Goal: Transaction & Acquisition: Purchase product/service

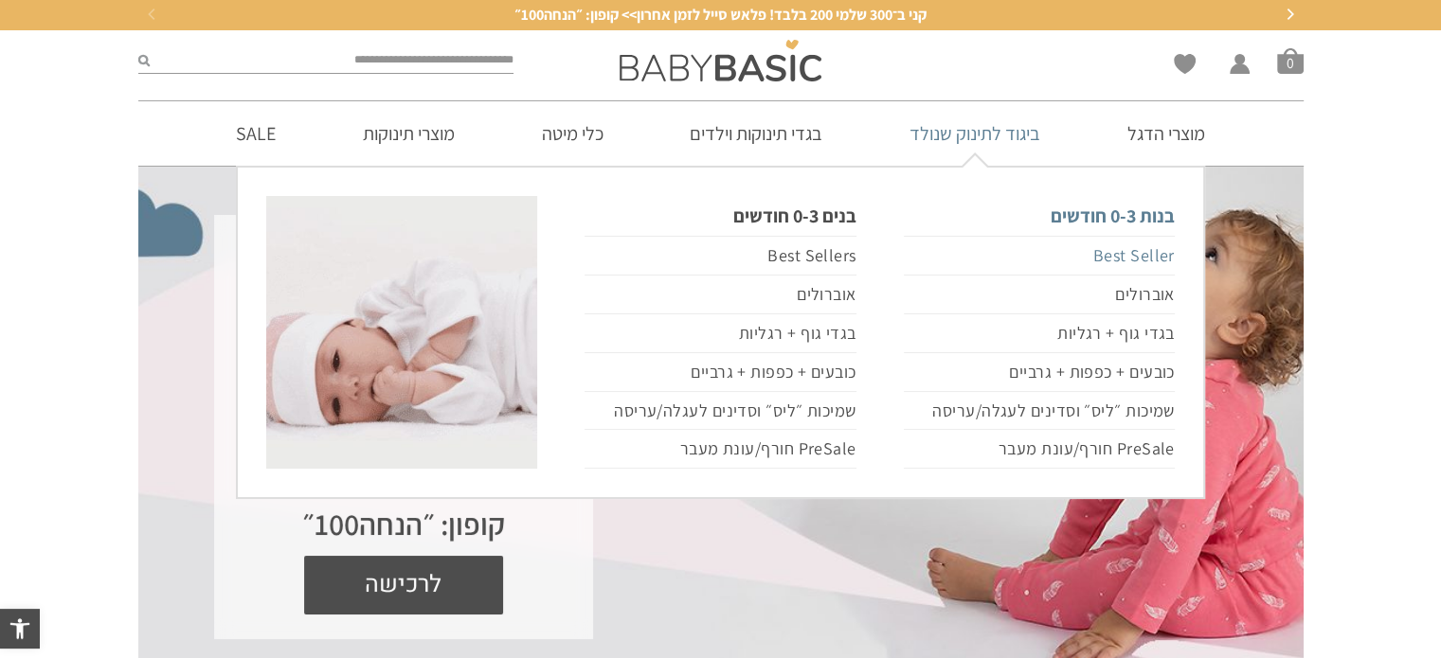
click at [1139, 253] on link "Best Seller" at bounding box center [1039, 256] width 271 height 40
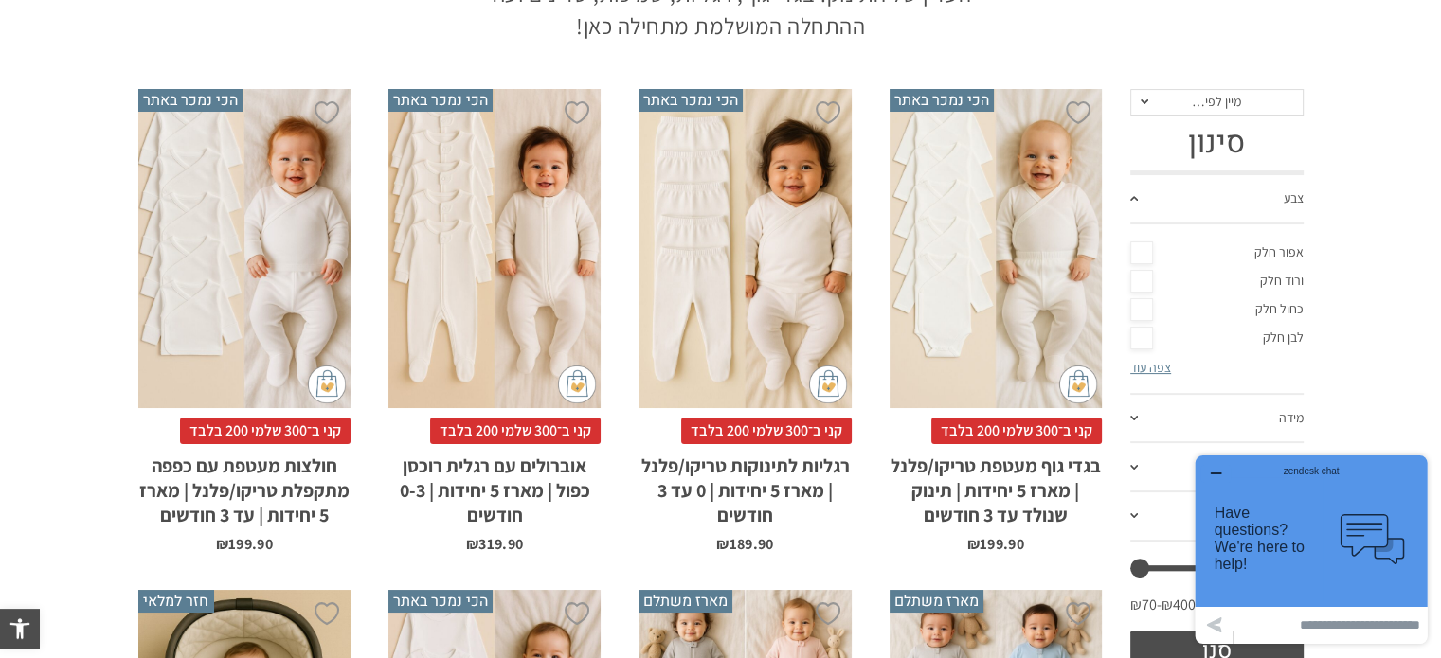
click at [733, 470] on h2 "רגליות לתינוקות טריקו/פלנל | מארז 5 יחידות | 0 עד 3 חודשים" at bounding box center [745, 485] width 212 height 83
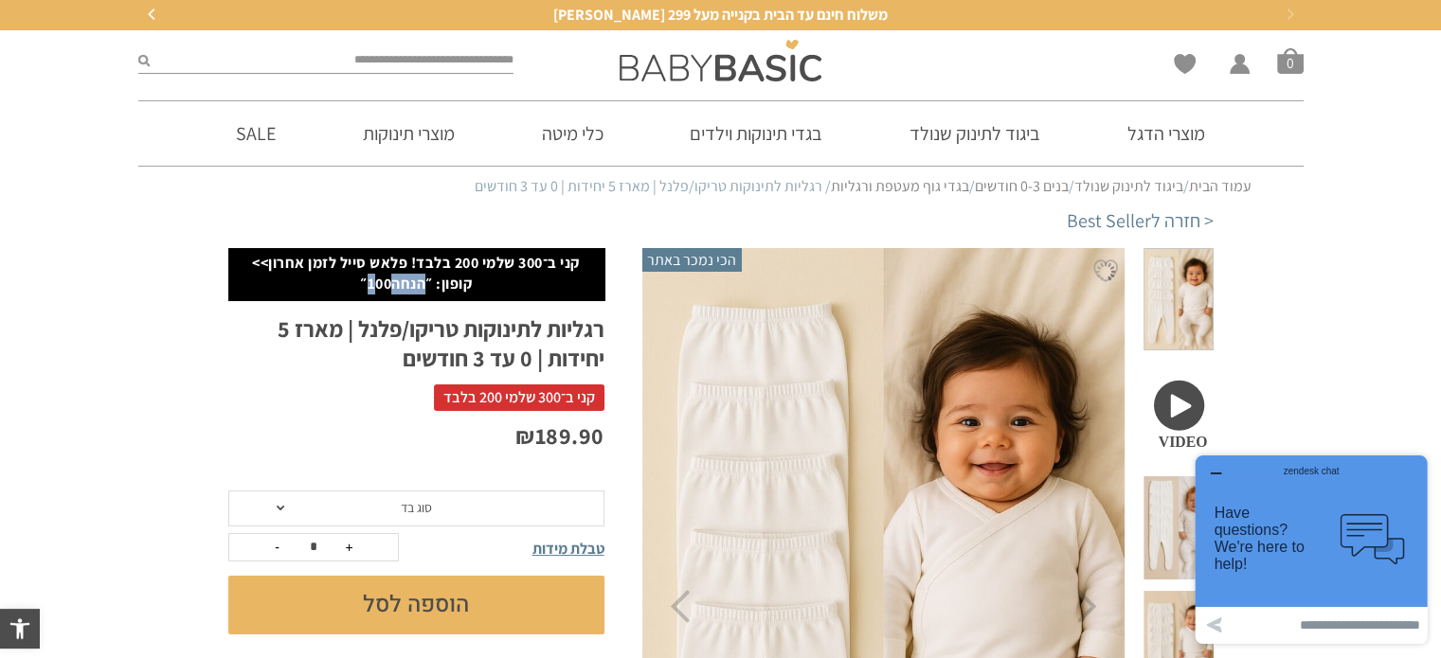
drag, startPoint x: 370, startPoint y: 280, endPoint x: 424, endPoint y: 279, distance: 54.0
click at [424, 279] on p "קני ב־300 שלמי 200 בלבד! פלאש סייל לזמן אחרון>> קופון: ״הנחה100״" at bounding box center [416, 274] width 357 height 43
click at [417, 281] on p "קני ב־300 שלמי 200 בלבד! פלאש סייל לזמן אחרון>> קופון: ״הנחה100״" at bounding box center [416, 274] width 357 height 43
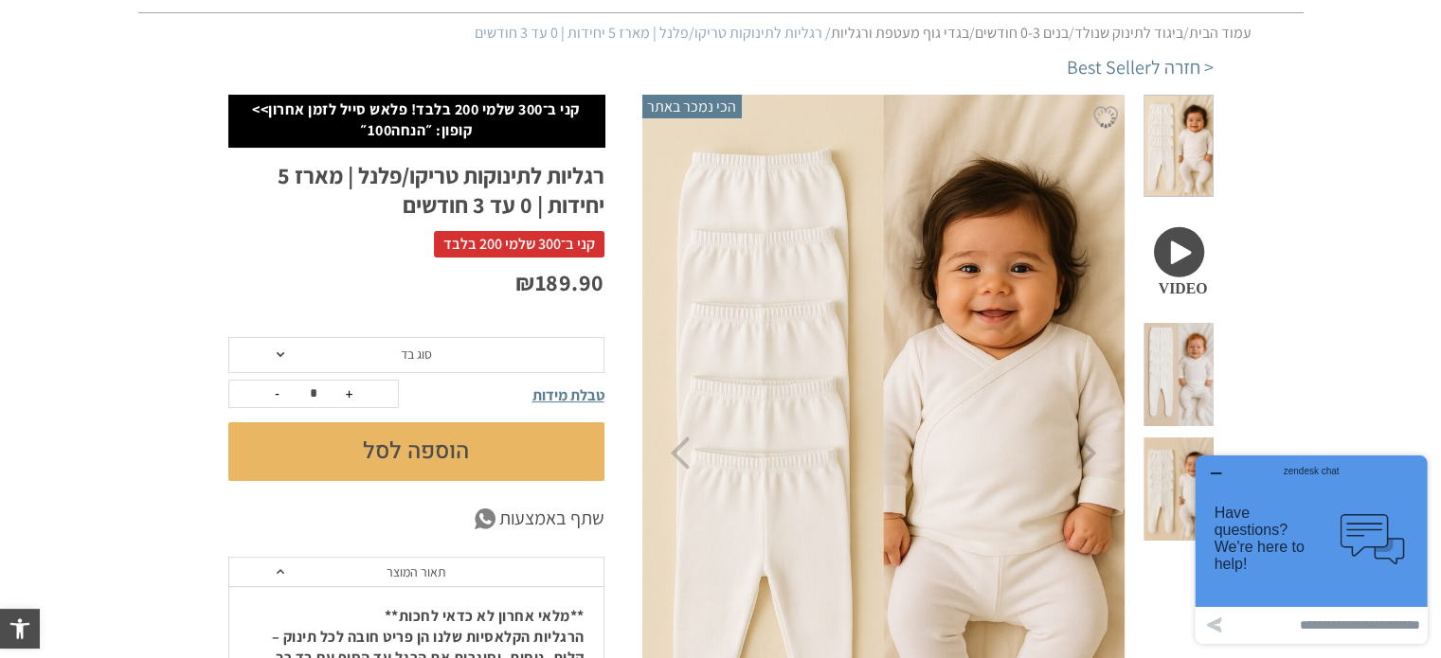
scroll to position [159, 0]
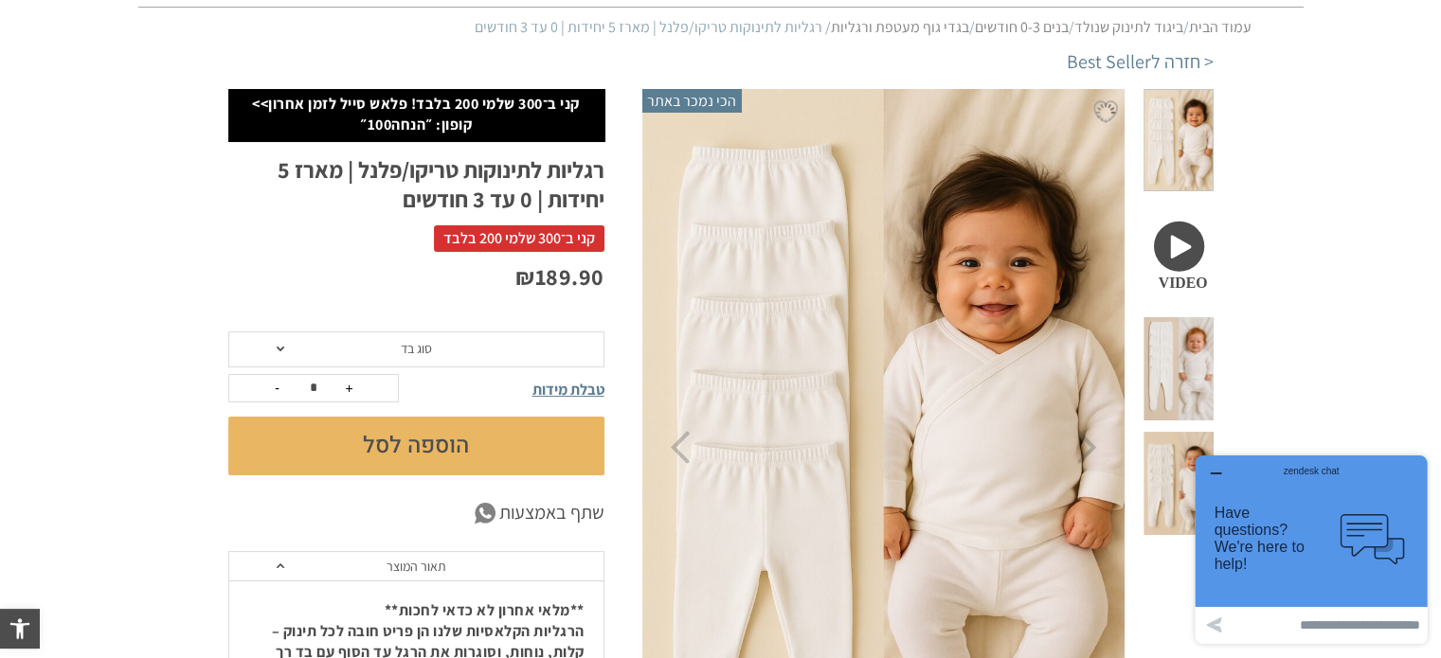
click at [395, 339] on span "סוג בד" at bounding box center [416, 350] width 376 height 36
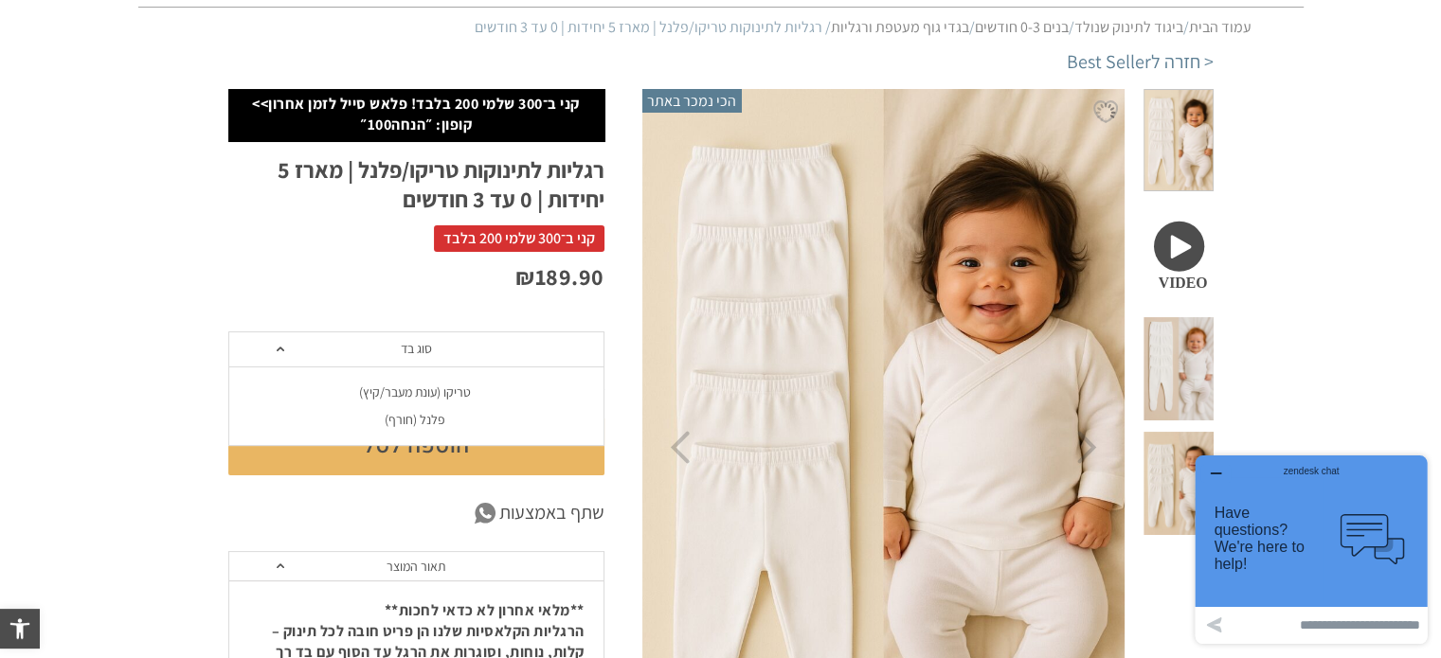
click at [422, 421] on div "פלנל (חורף)" at bounding box center [415, 420] width 376 height 16
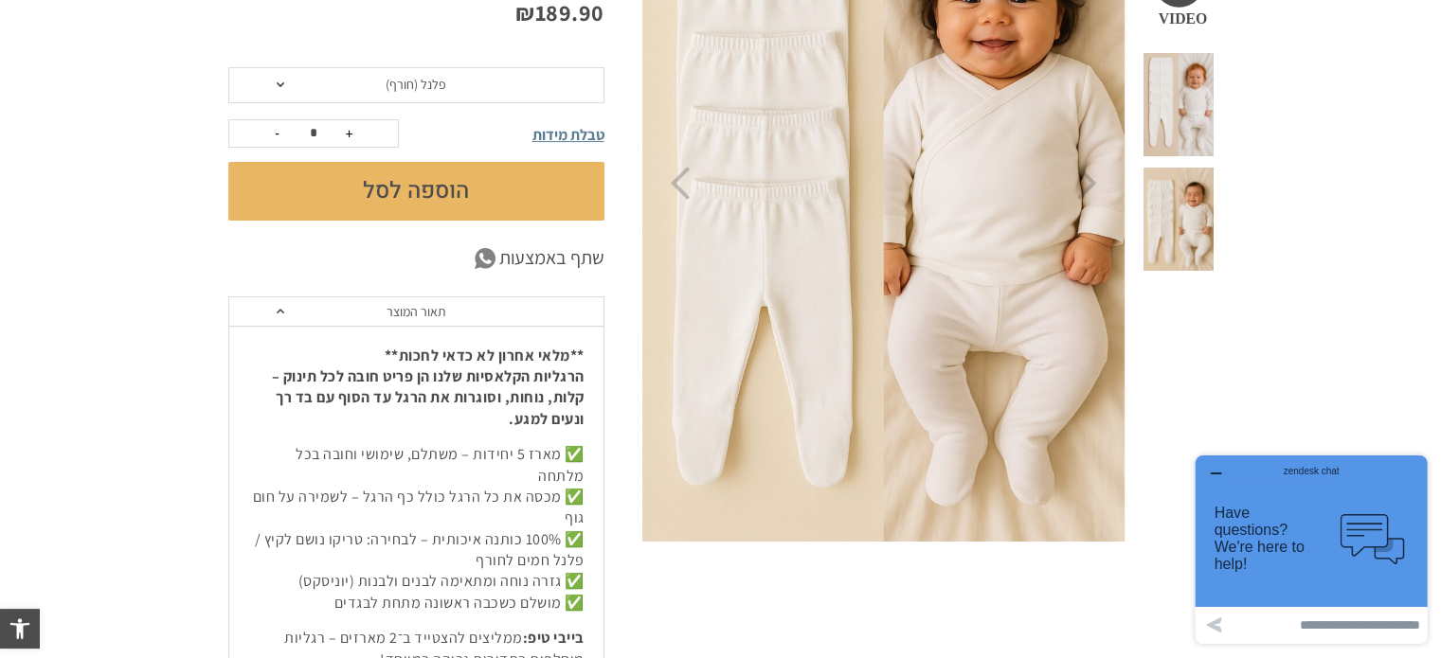
scroll to position [415, 0]
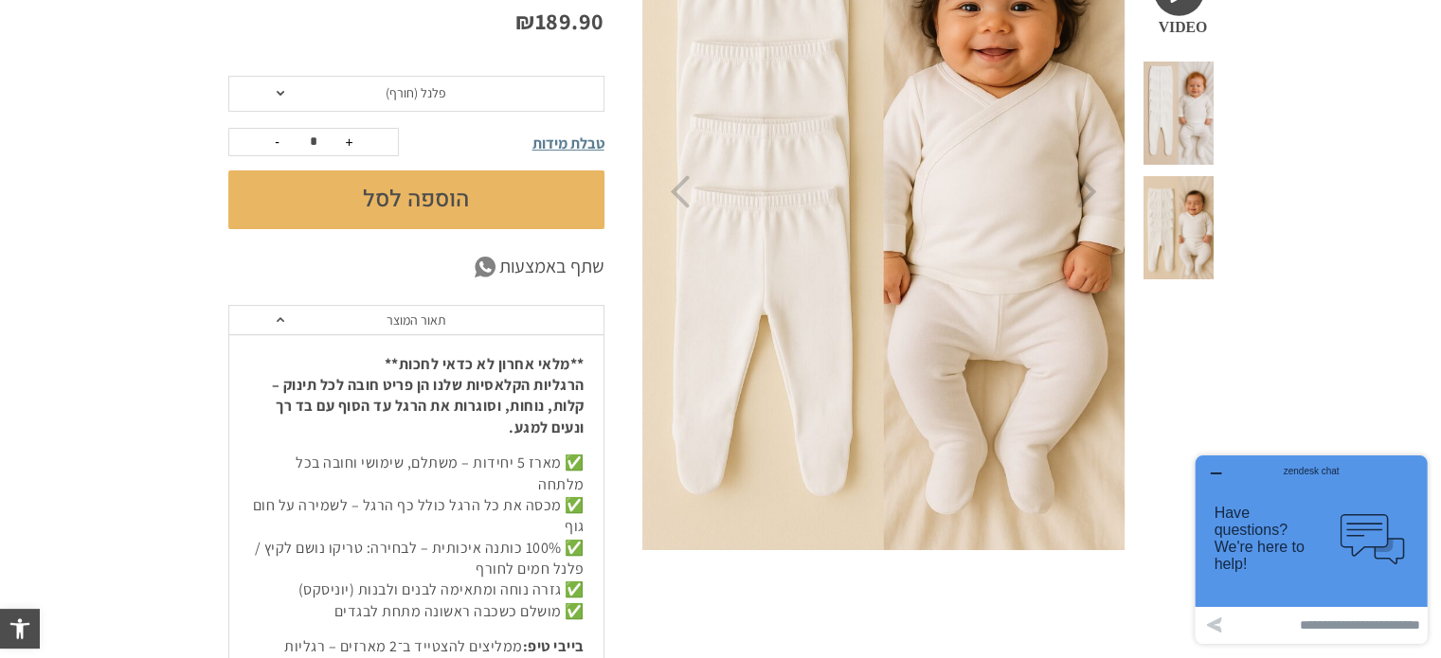
click at [433, 190] on button "הוספה לסל" at bounding box center [416, 200] width 376 height 59
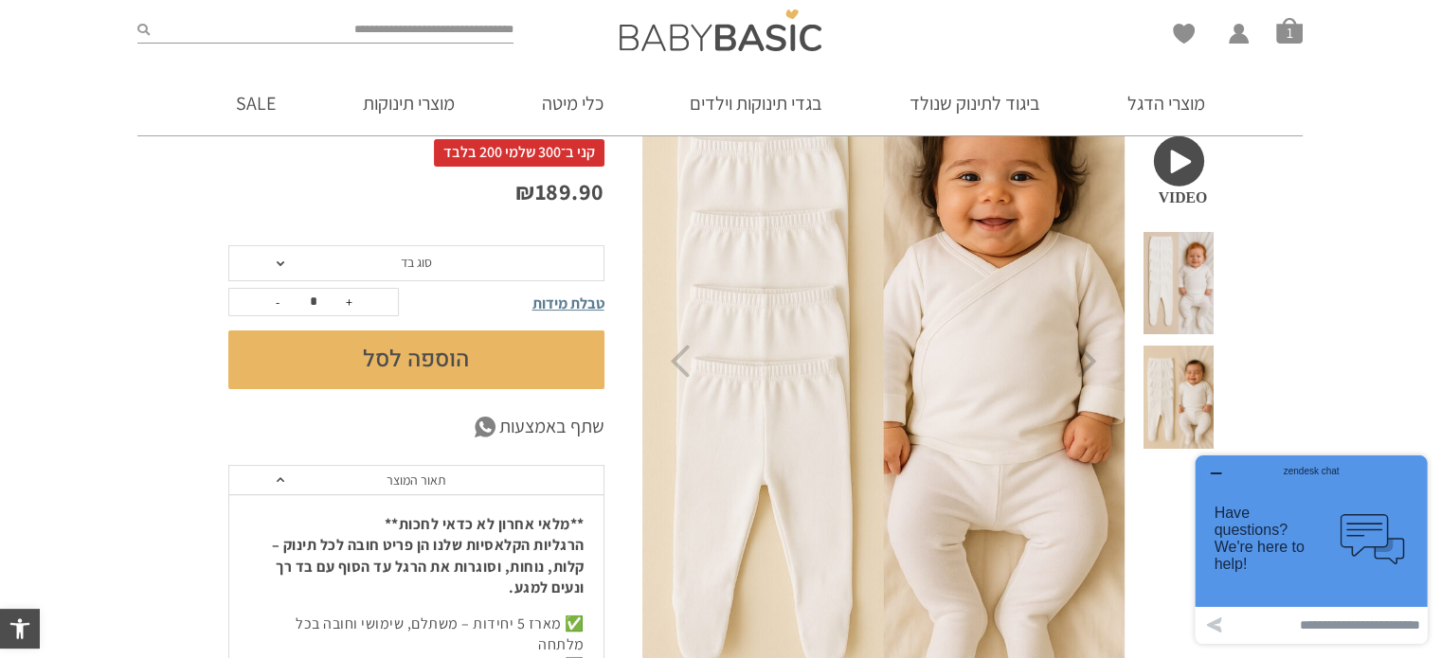
scroll to position [246, 0]
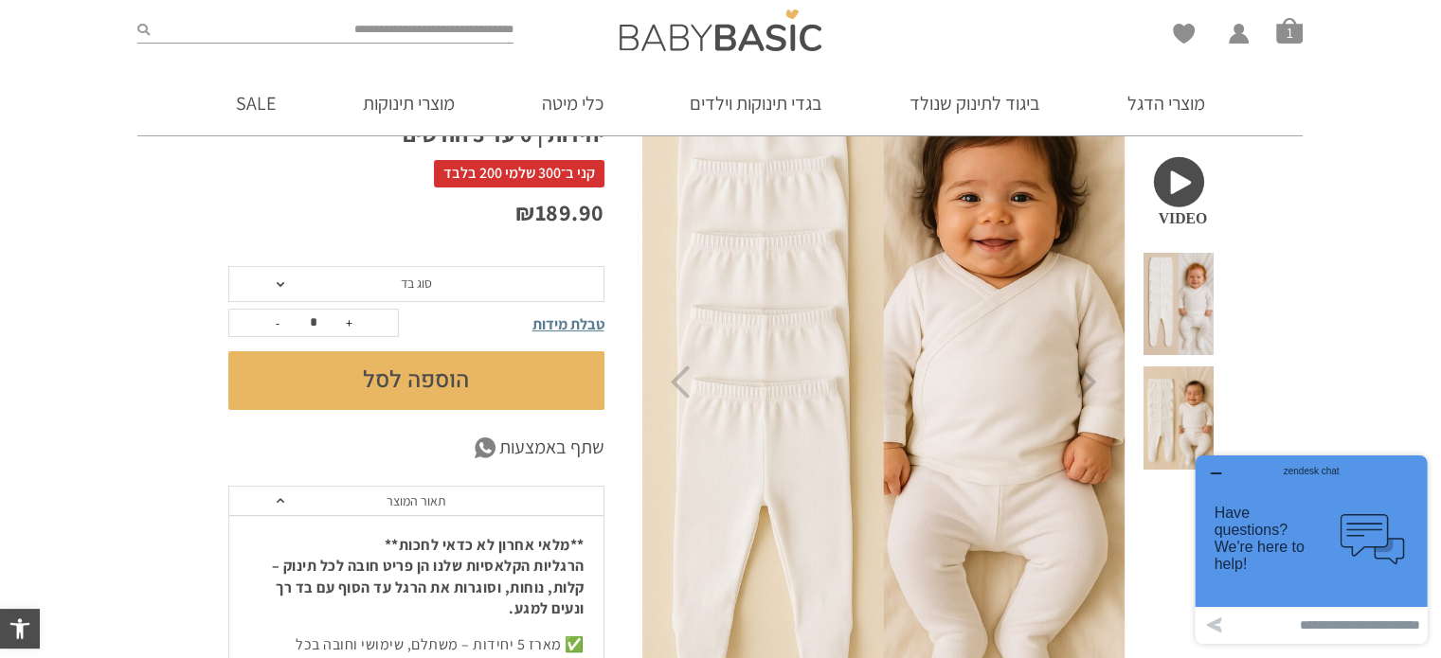
click at [436, 283] on span "סוג בד" at bounding box center [416, 284] width 376 height 36
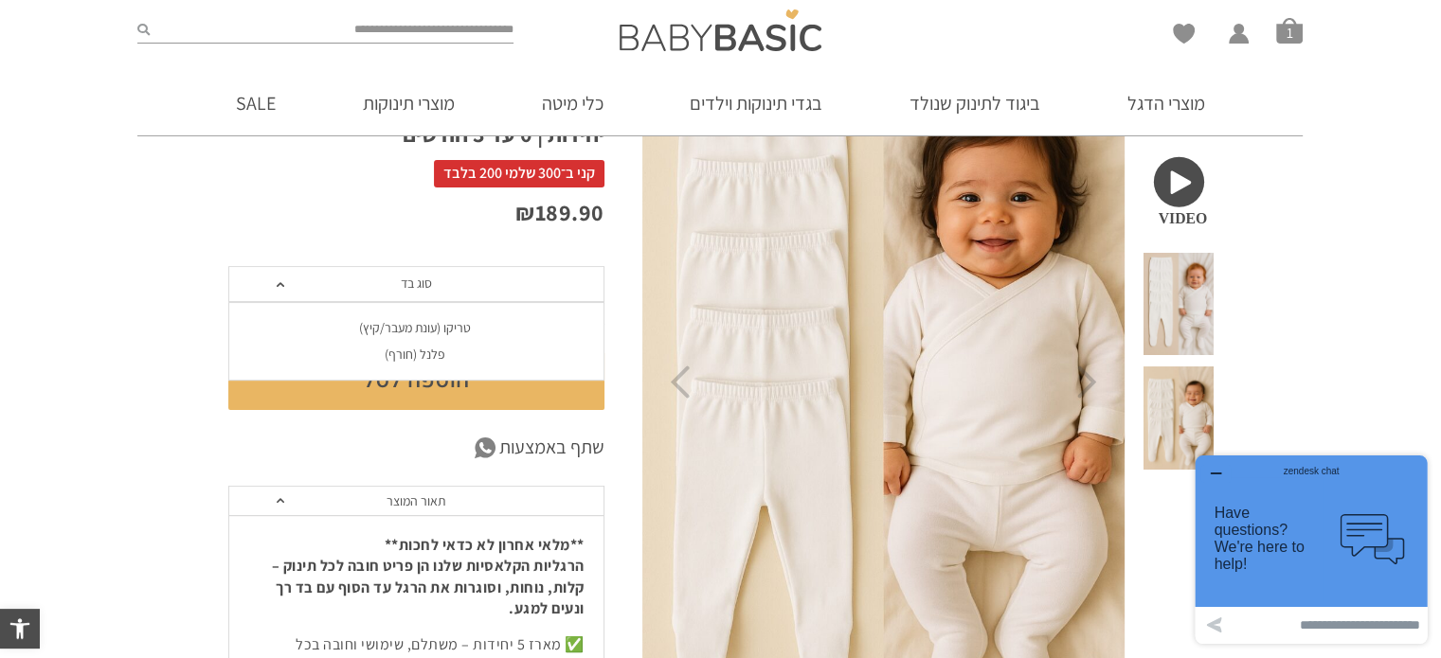
click at [428, 327] on div "טריקו (עונת מעבר/קיץ)" at bounding box center [415, 328] width 376 height 16
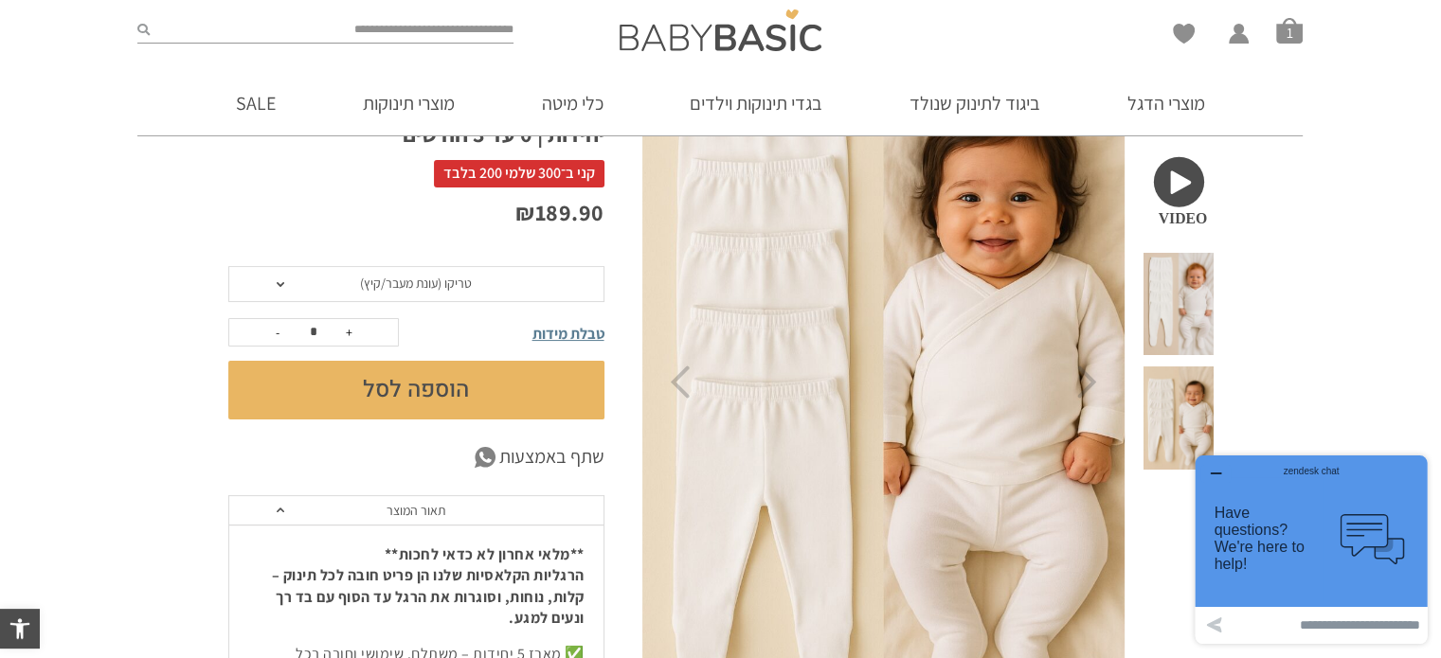
click at [387, 387] on button "הוספה לסל" at bounding box center [416, 390] width 376 height 59
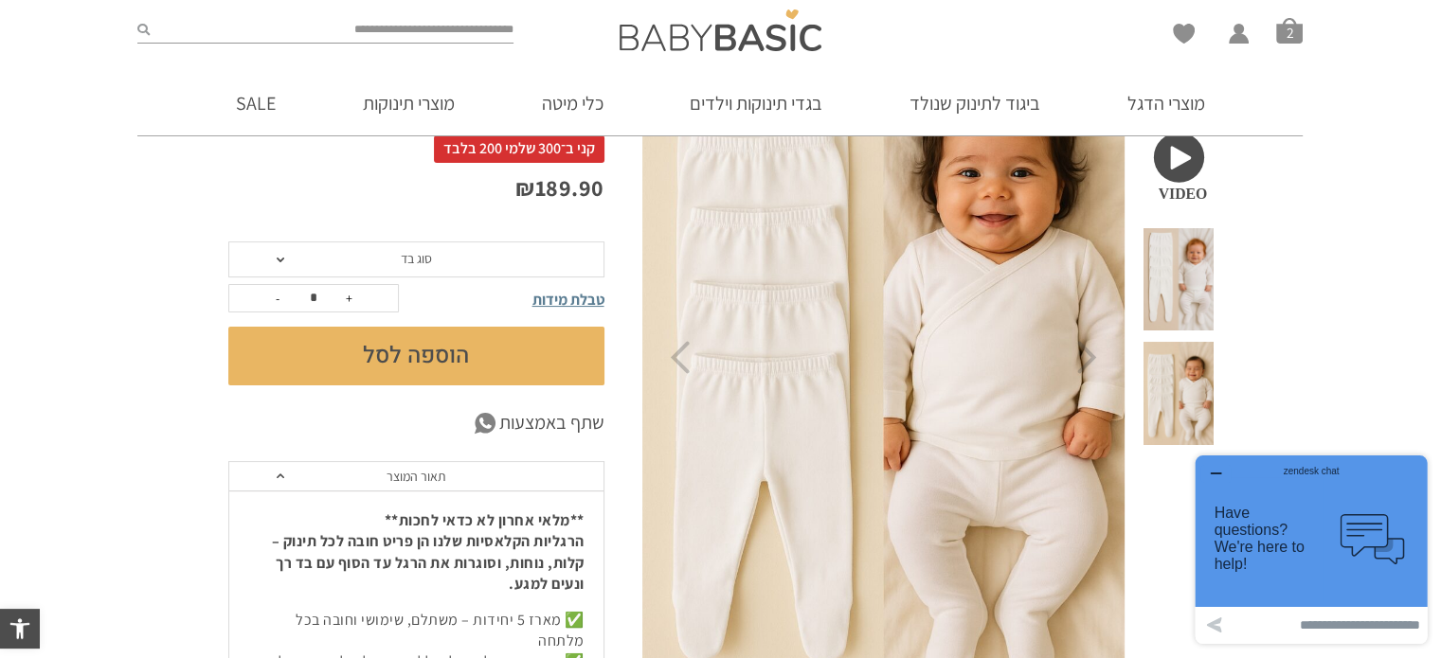
scroll to position [269, 0]
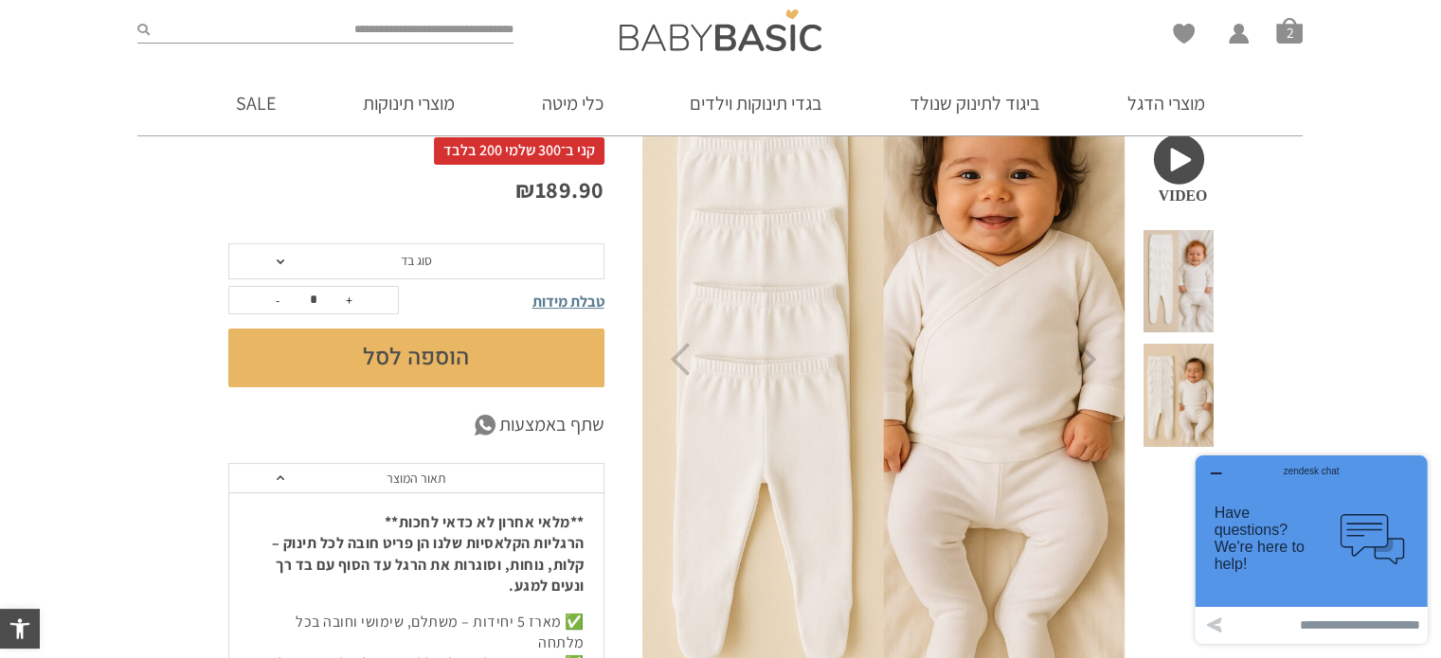
click at [1411, 151] on section "**********" at bounding box center [720, 622] width 1441 height 1242
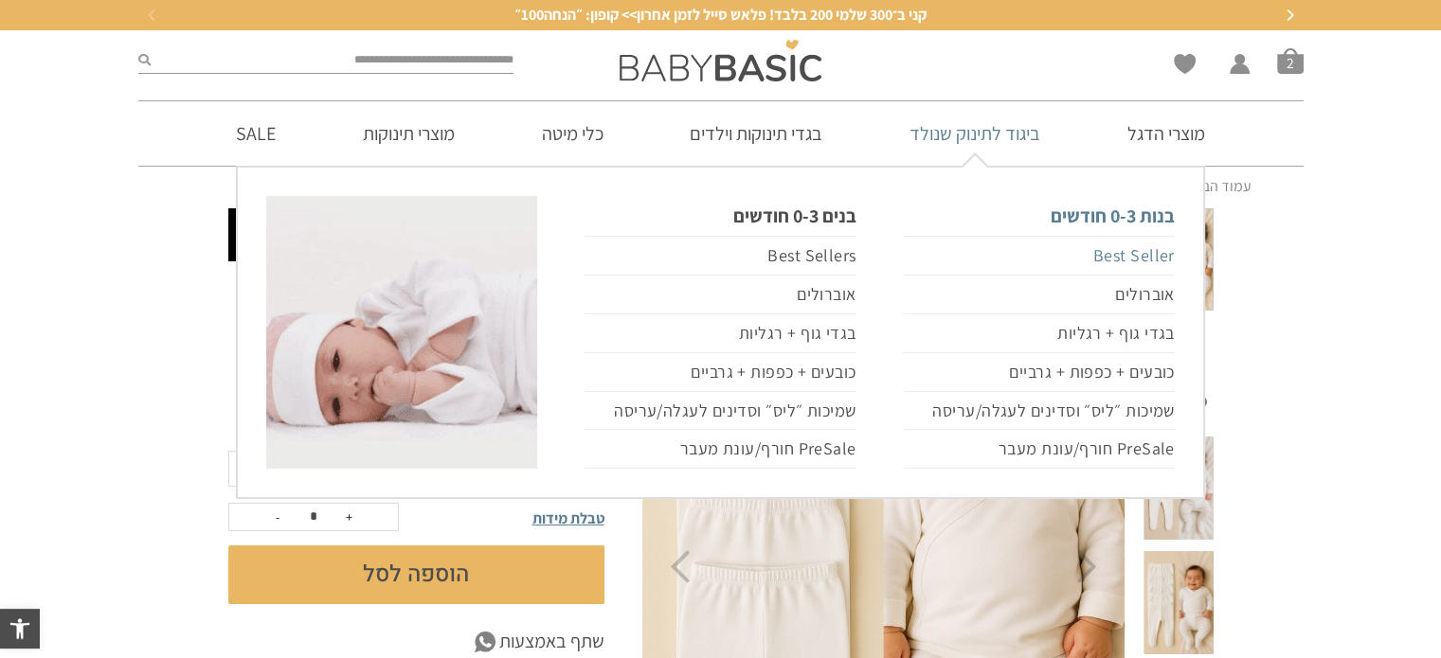
click at [1150, 254] on link "Best Seller" at bounding box center [1039, 256] width 271 height 40
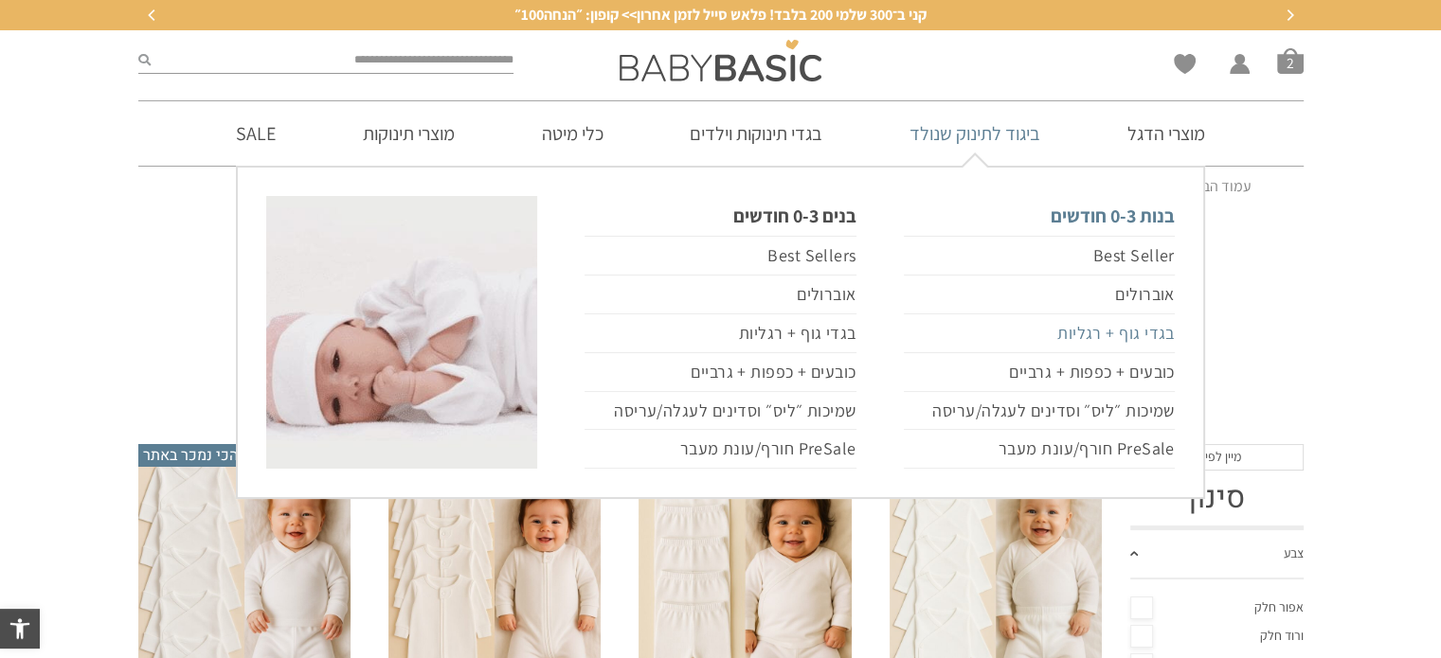
click at [1093, 331] on link "בגדי גוף + רגליות" at bounding box center [1039, 334] width 271 height 39
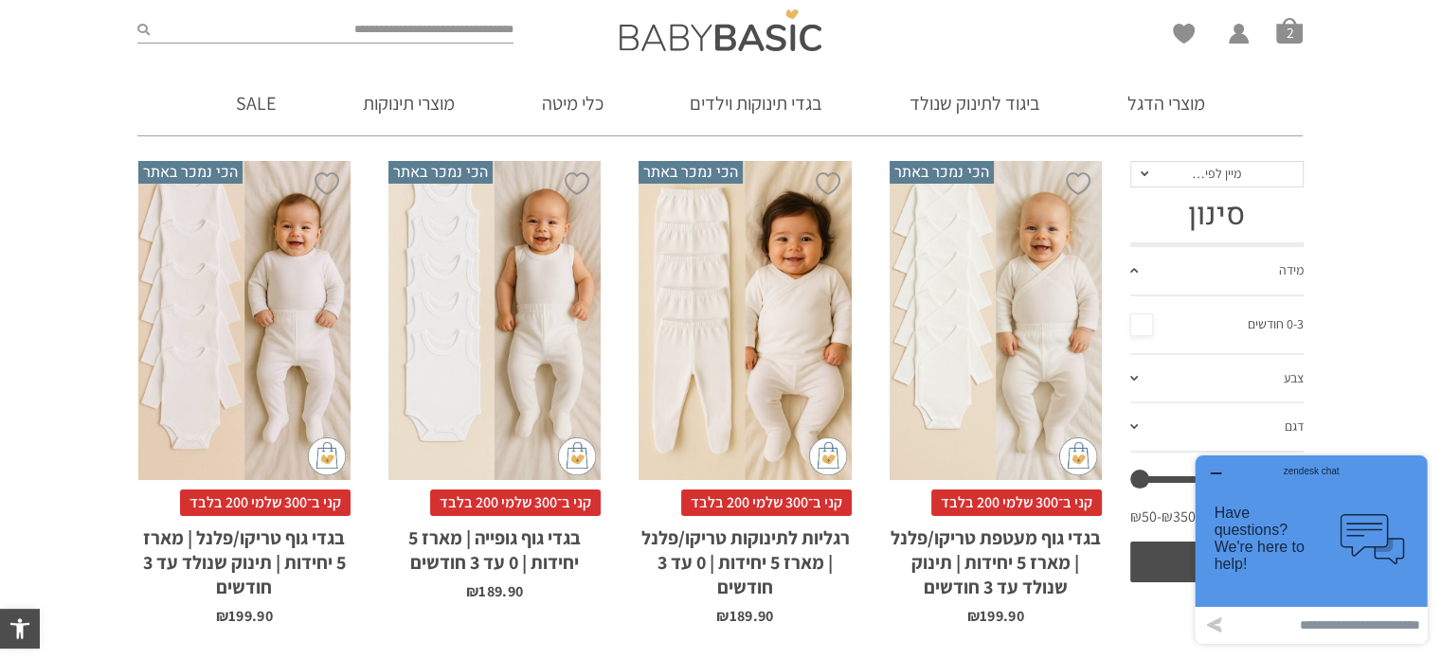
scroll to position [222, 0]
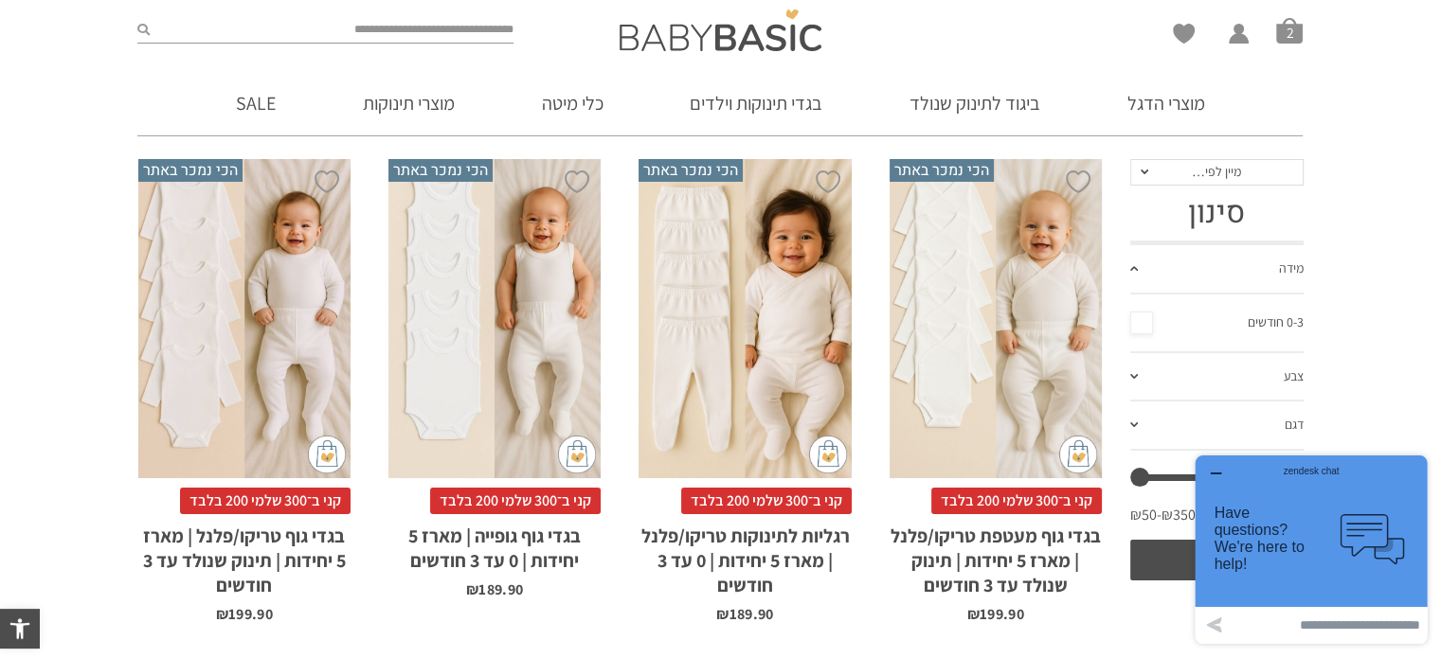
click at [286, 371] on div "x בחירת סוג בד טריקו (עונת מעבר/קיץ) פלנל (חורף)" at bounding box center [244, 318] width 212 height 319
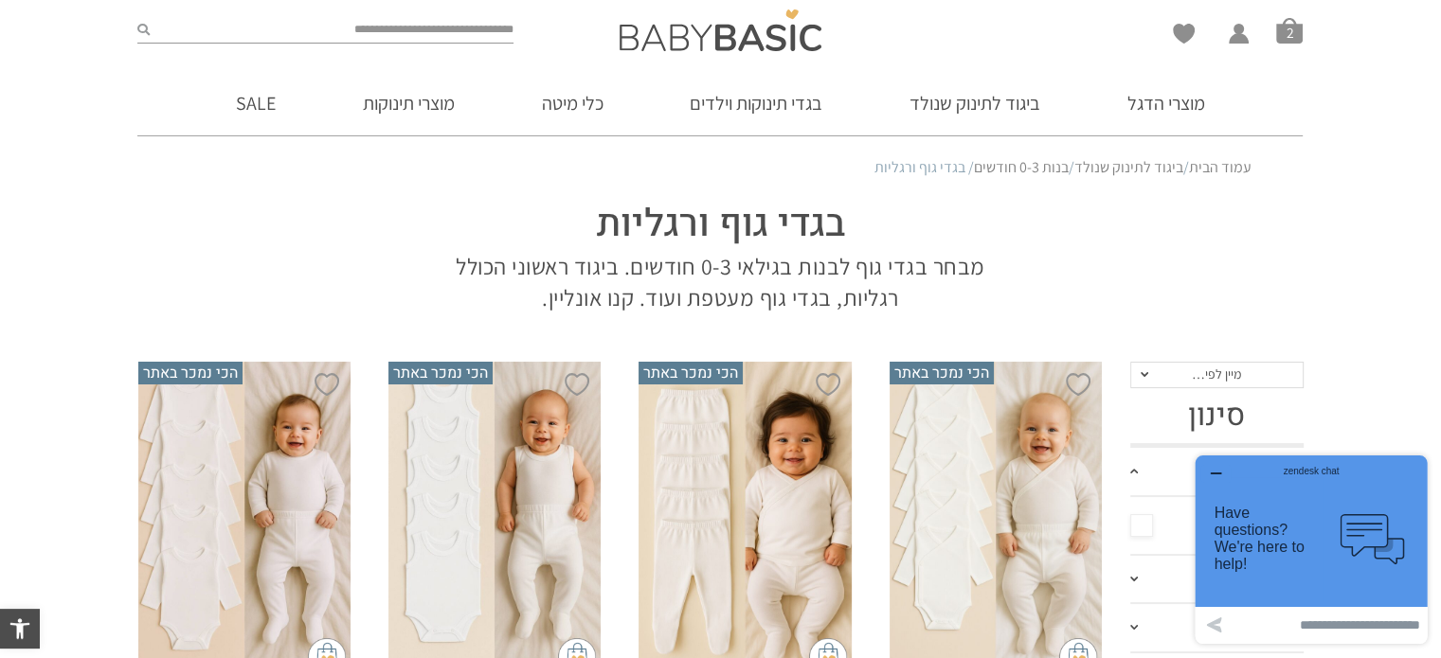
scroll to position [269, 0]
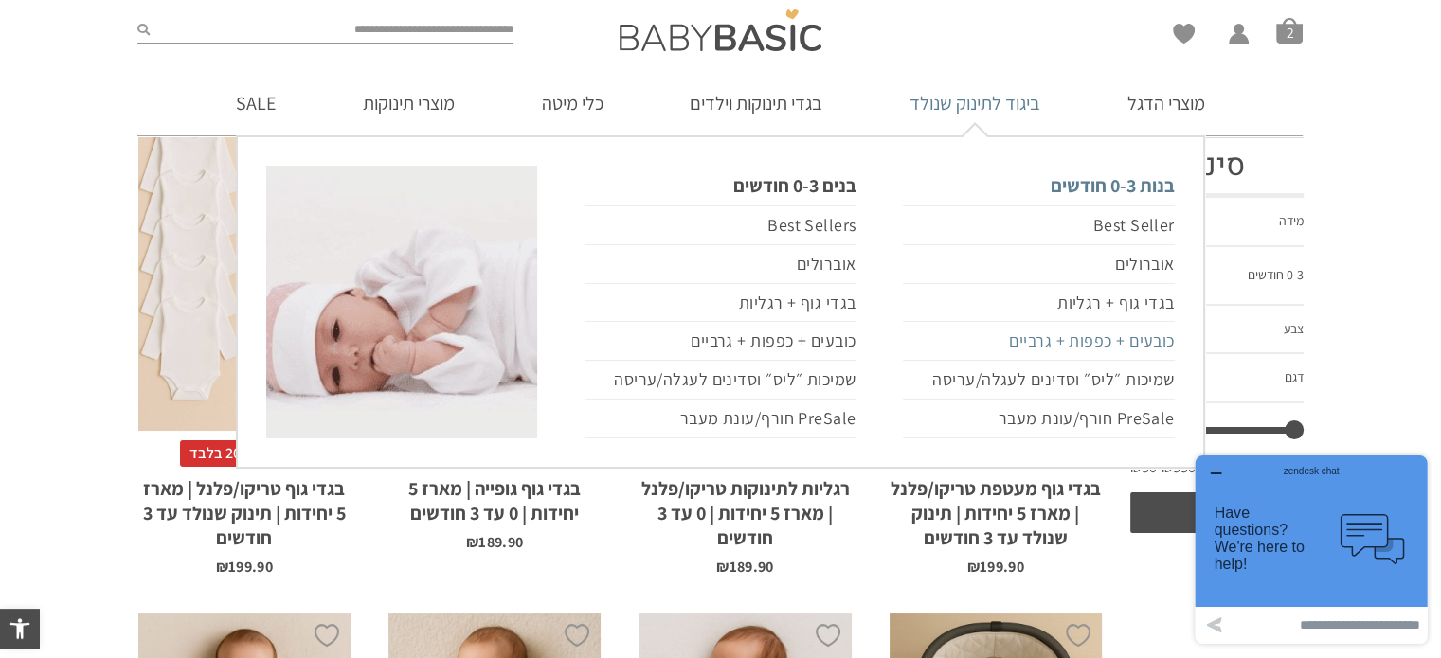
click at [1118, 341] on link "כובעים + כפפות + גרביים" at bounding box center [1038, 341] width 271 height 39
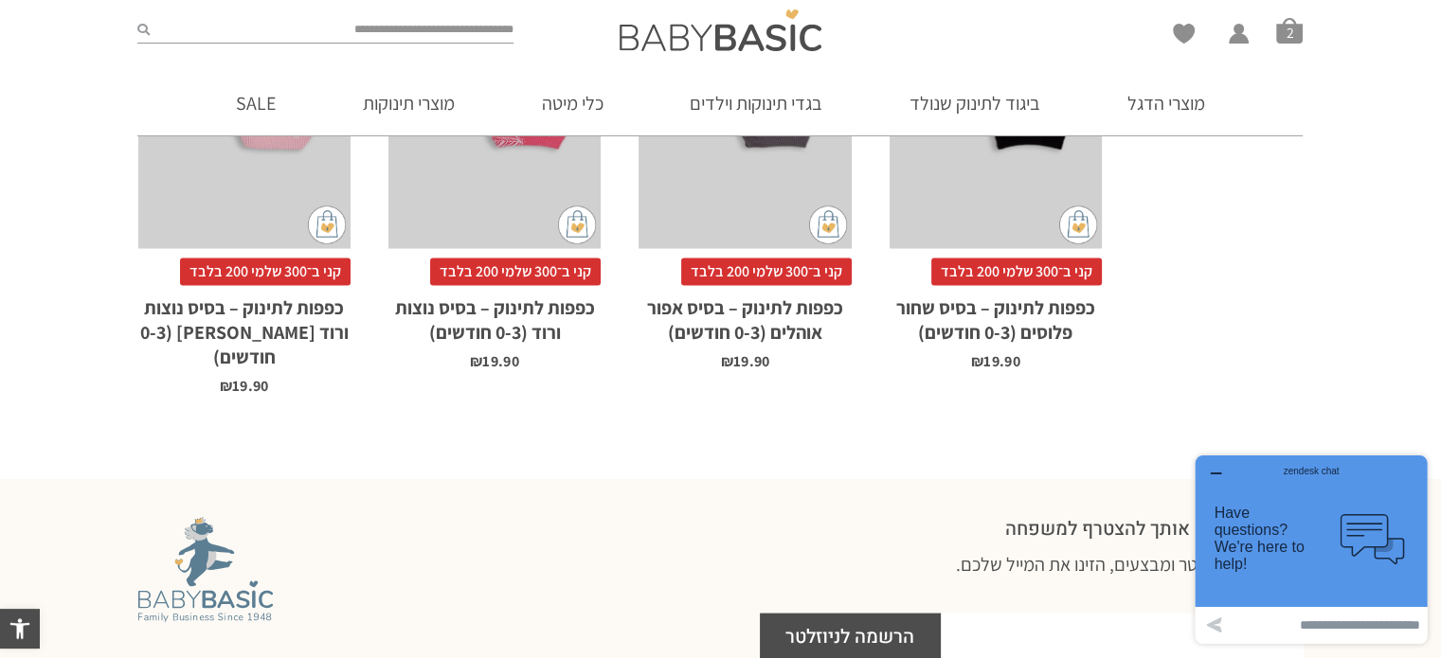
scroll to position [3867, 0]
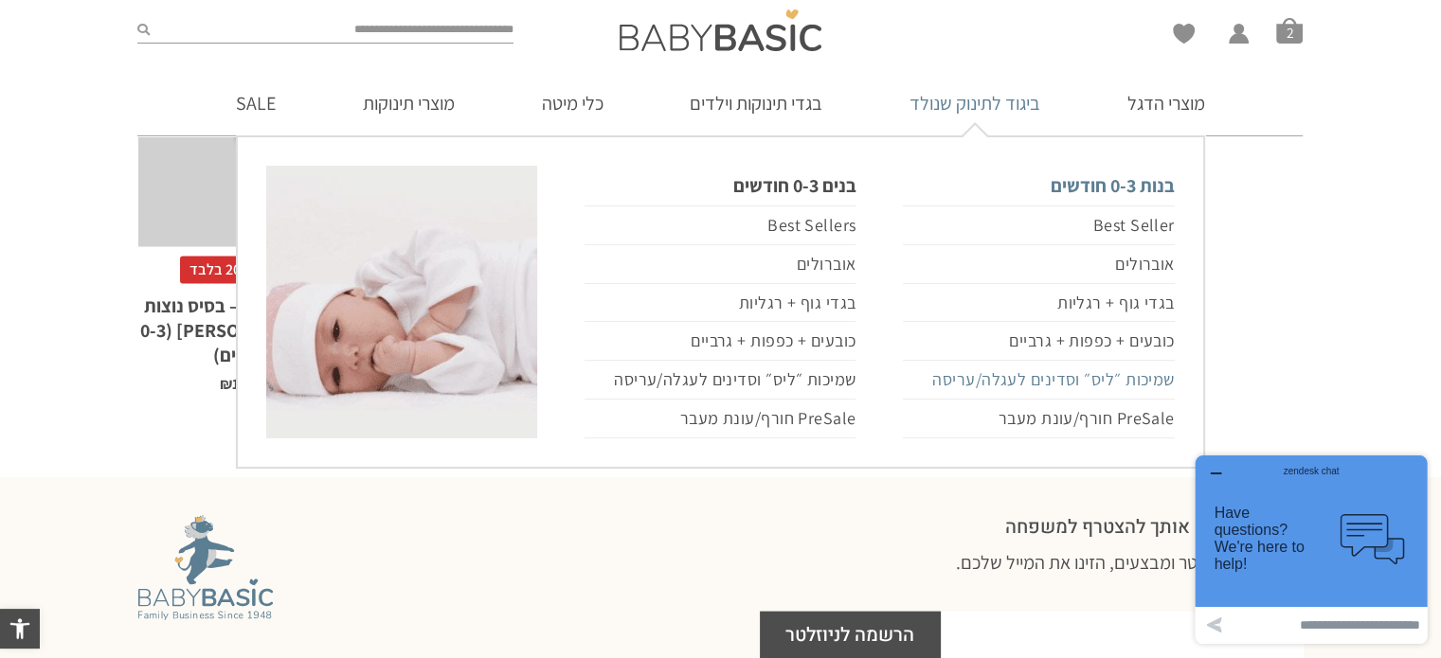
click at [1072, 378] on link "שמיכות ״ליס״ וסדינים לעגלה/עריסה" at bounding box center [1038, 380] width 271 height 39
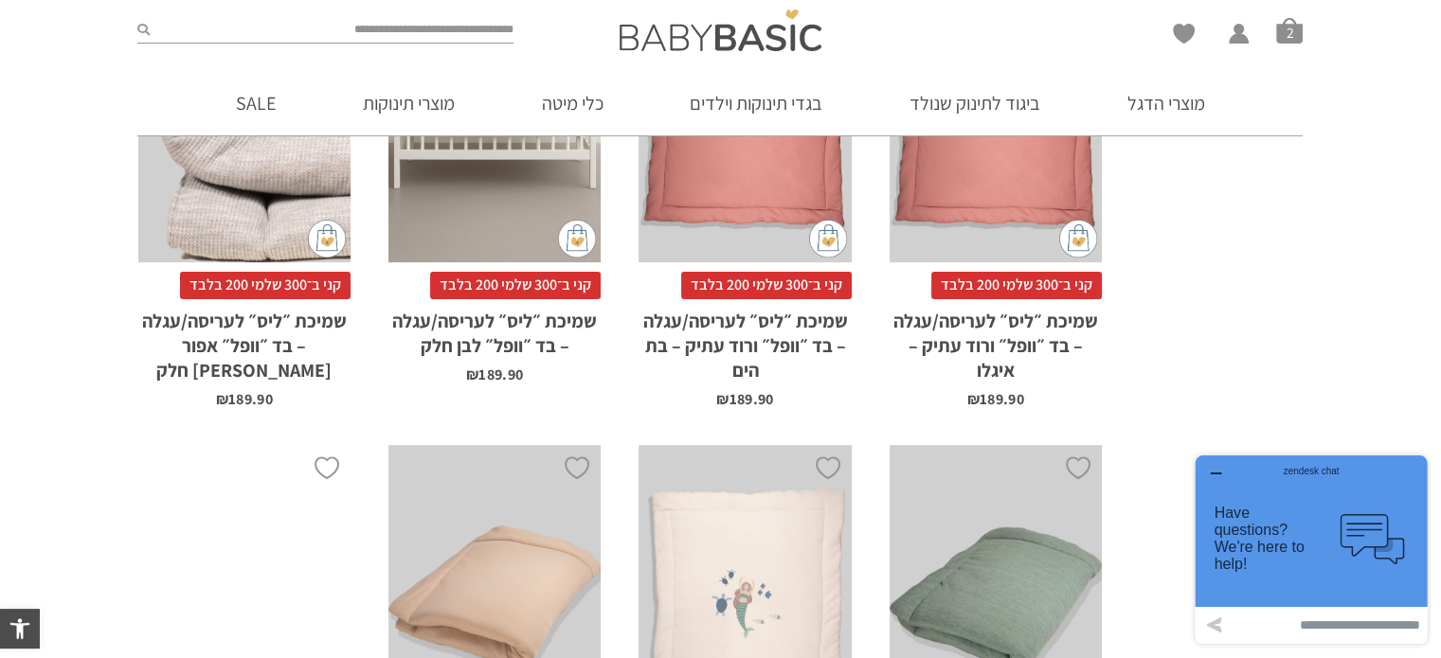
scroll to position [917, 0]
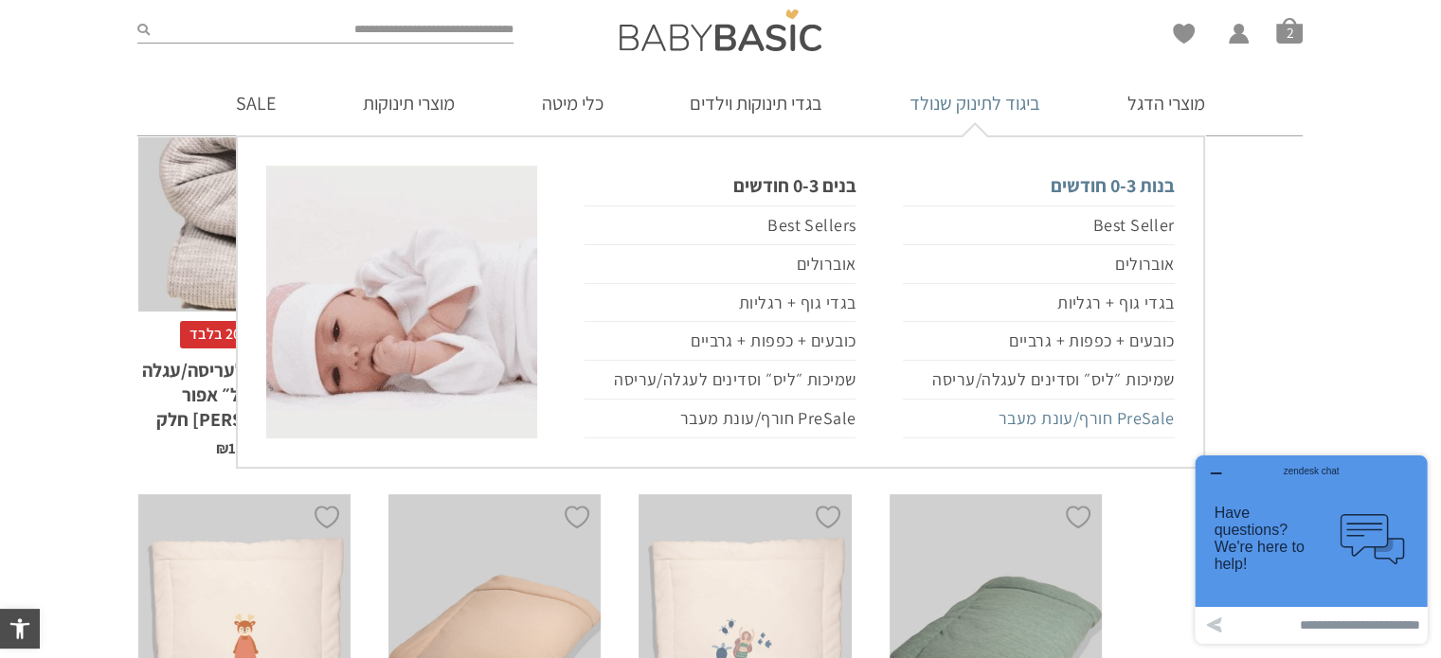
click at [1088, 422] on link "PreSale חורף/עונת מעבר" at bounding box center [1038, 419] width 271 height 39
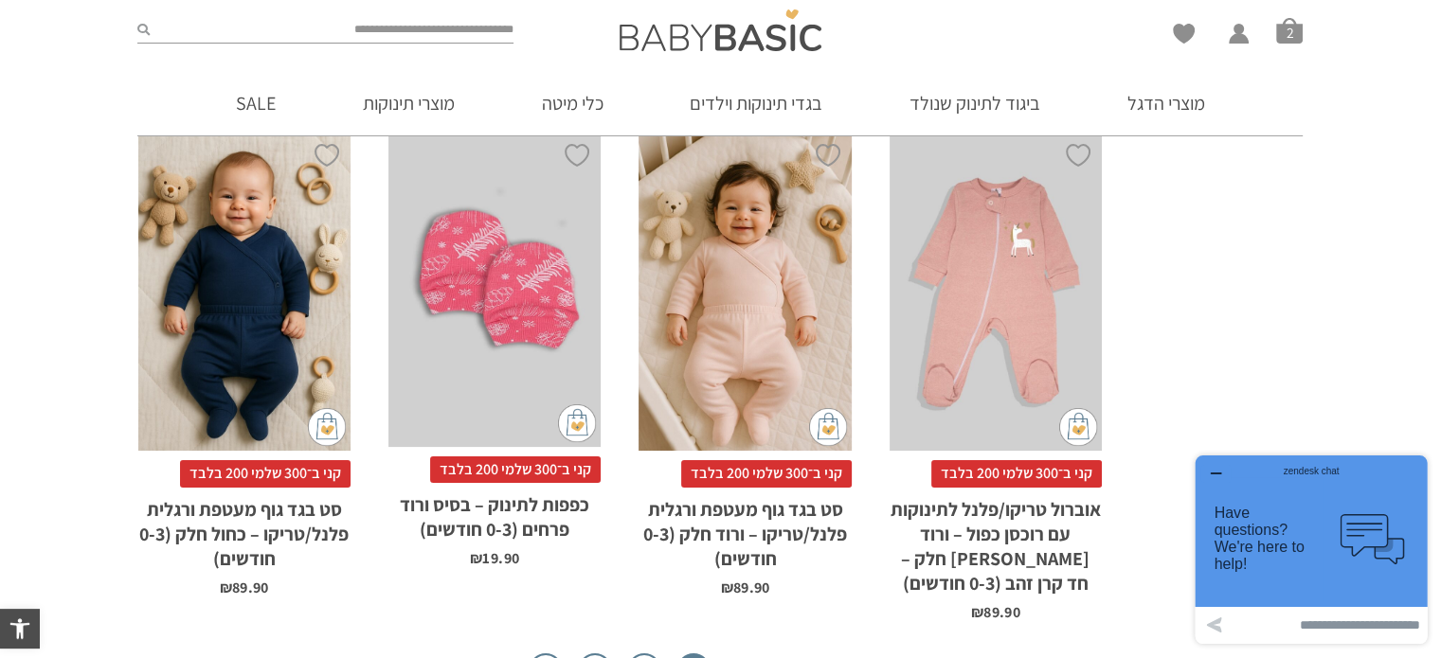
scroll to position [5964, 0]
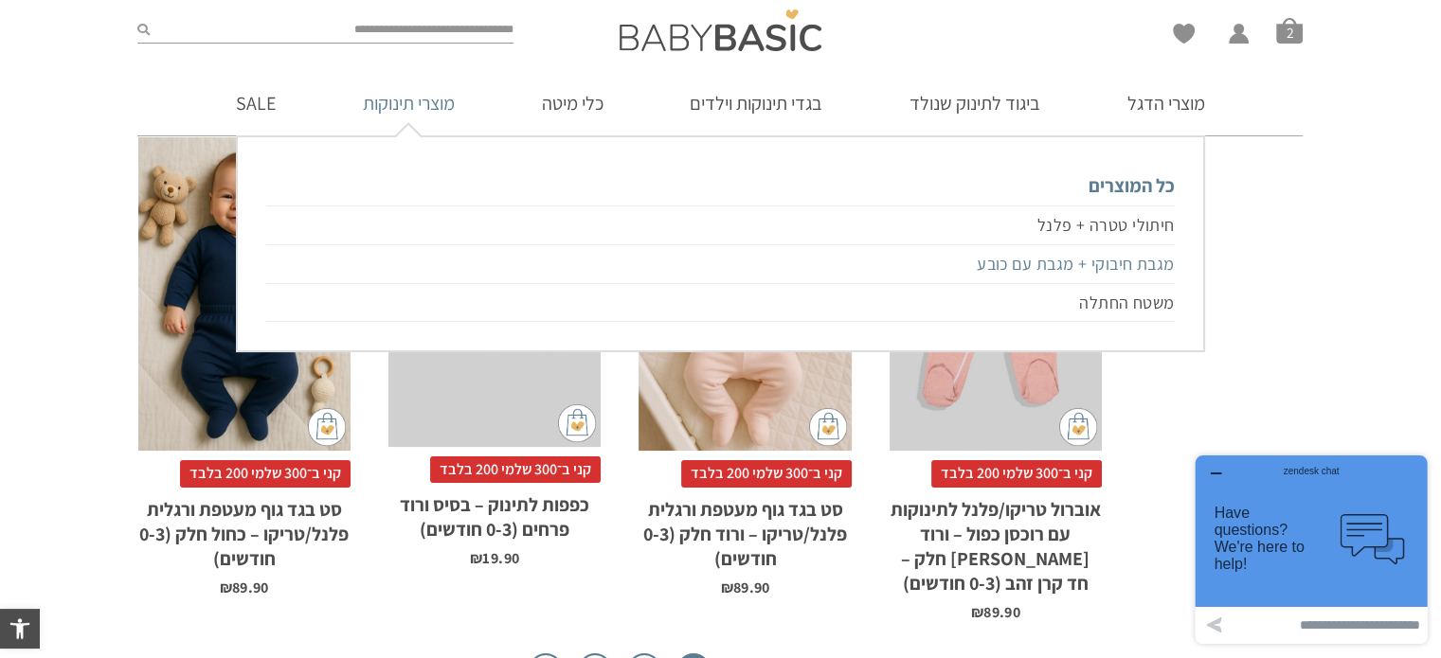
click at [1015, 264] on link "מגבת חיבוקי + מגבת עם כובע" at bounding box center [720, 264] width 908 height 39
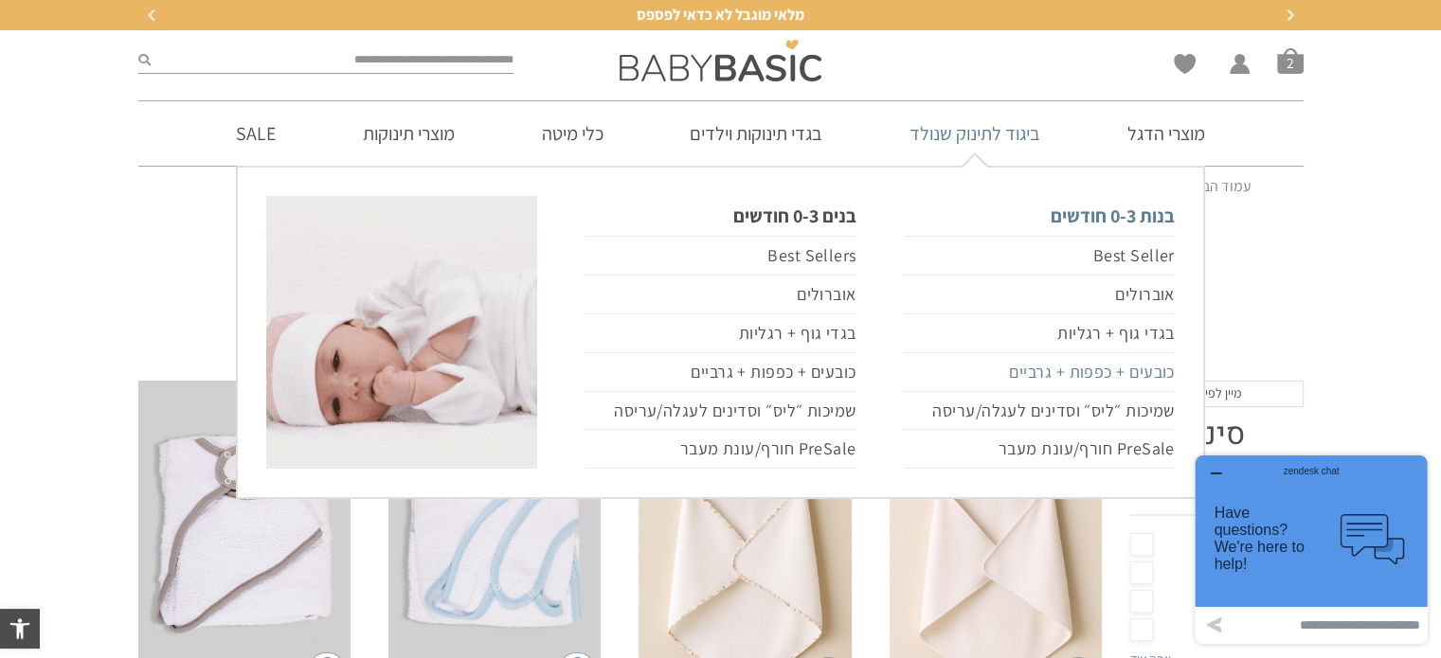
click at [1106, 378] on link "כובעים + כפפות + גרביים" at bounding box center [1039, 372] width 271 height 39
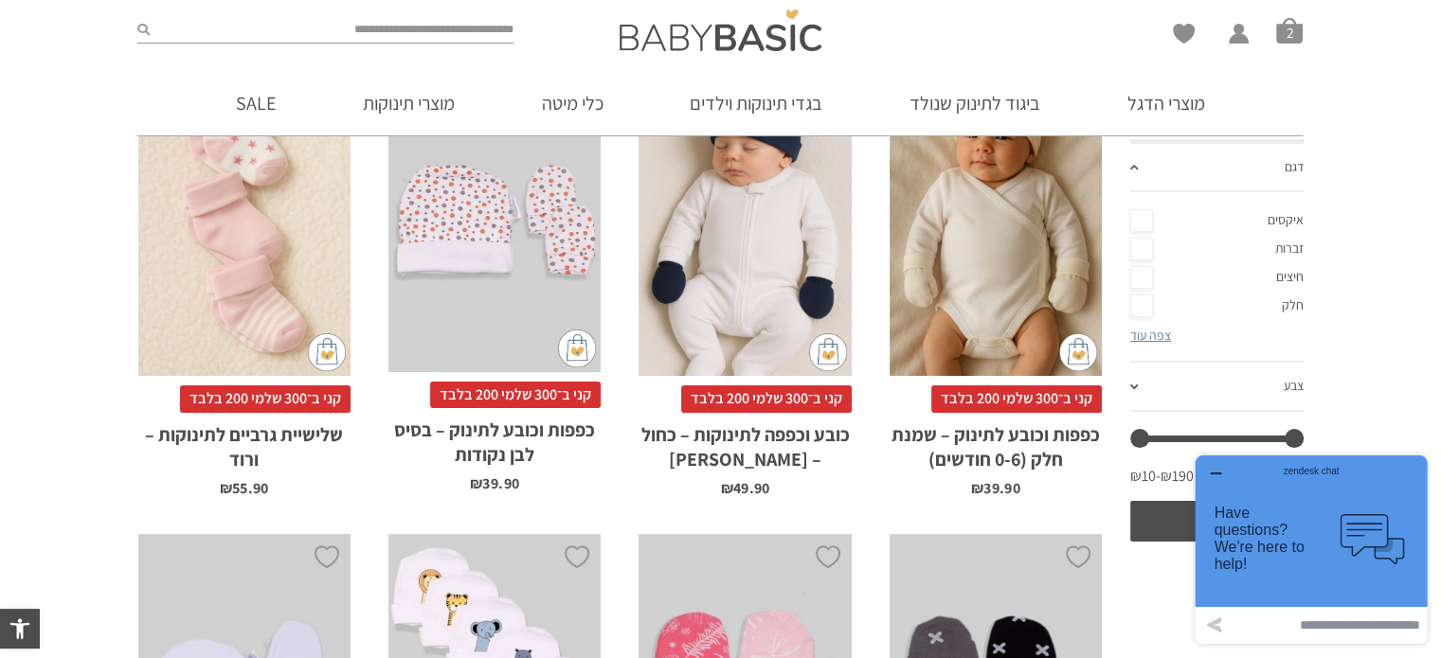
scroll to position [258, 0]
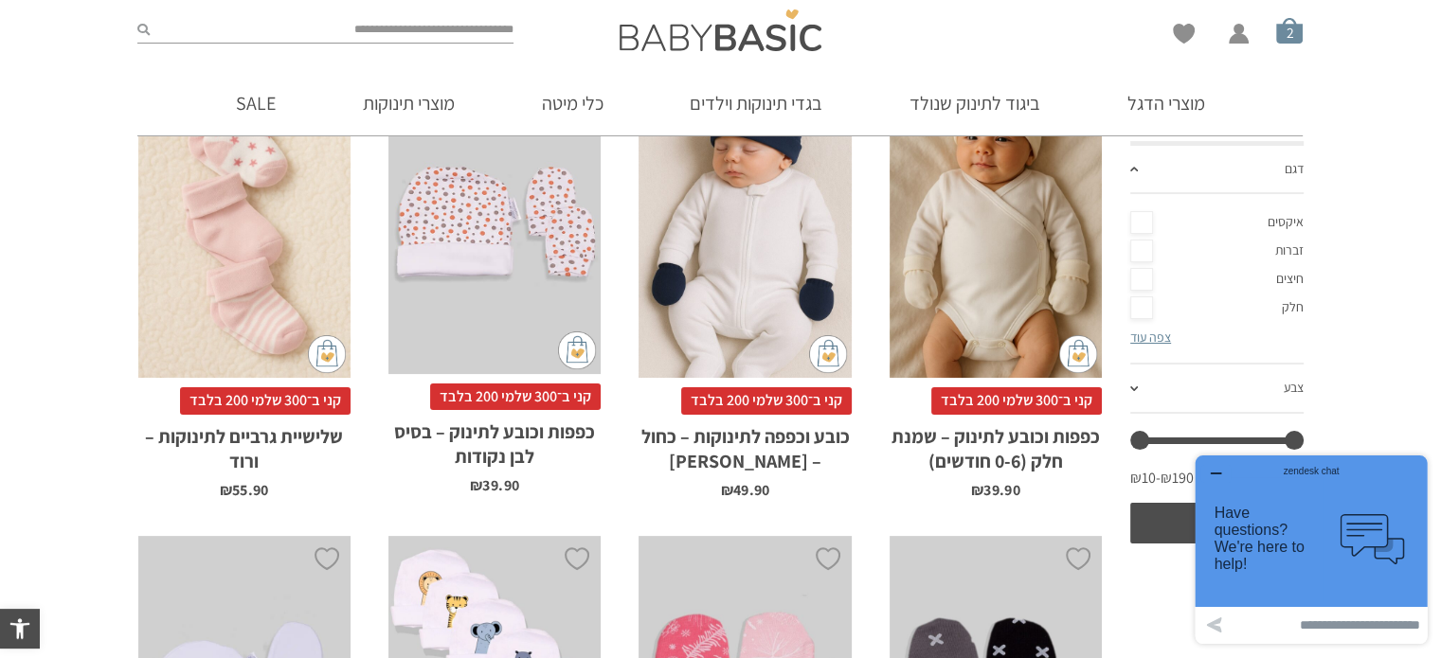
click at [1285, 26] on span "סל קניות" at bounding box center [1289, 30] width 27 height 27
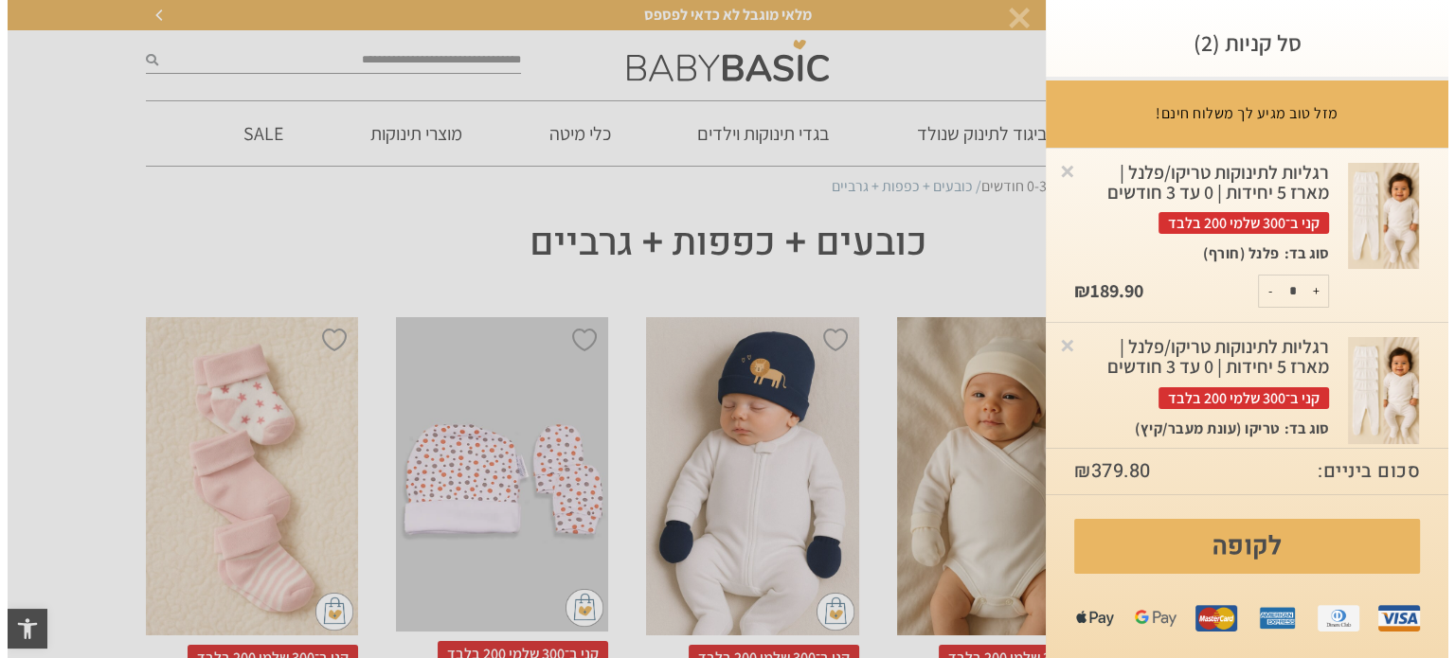
scroll to position [0, 0]
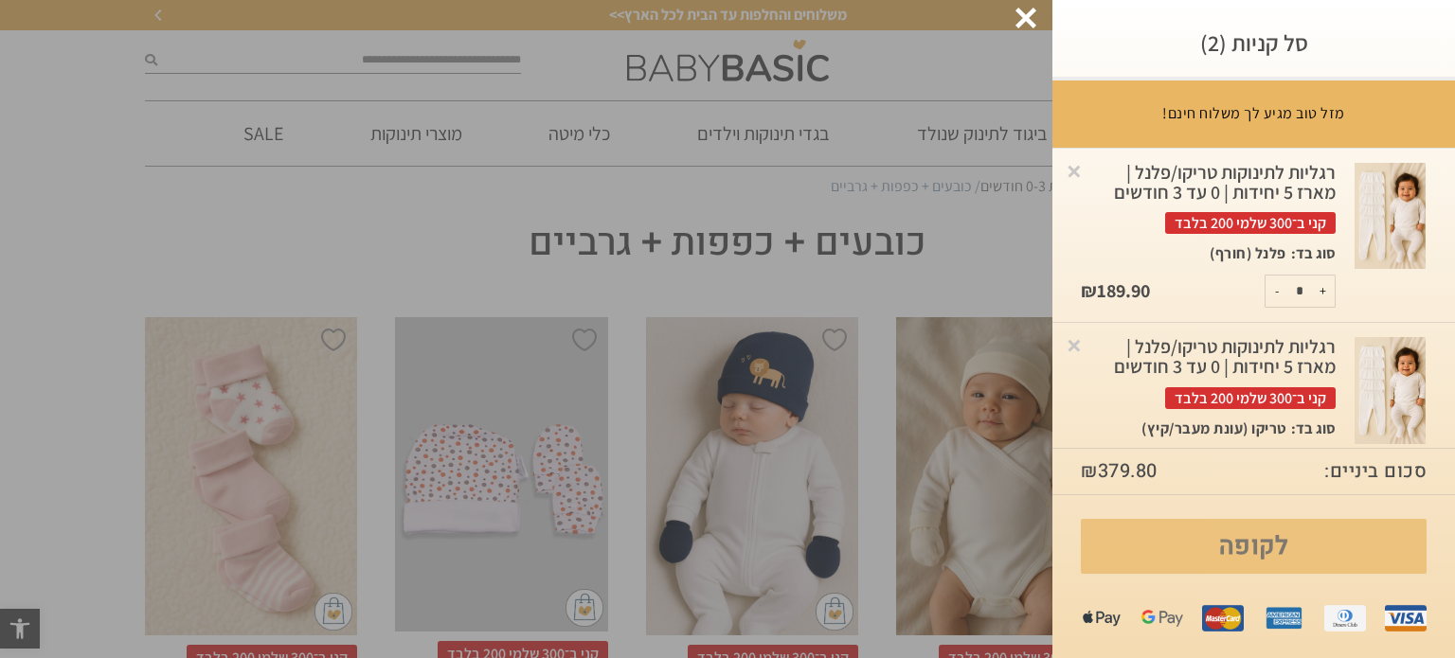
click at [1240, 547] on link "לקופה" at bounding box center [1254, 546] width 346 height 55
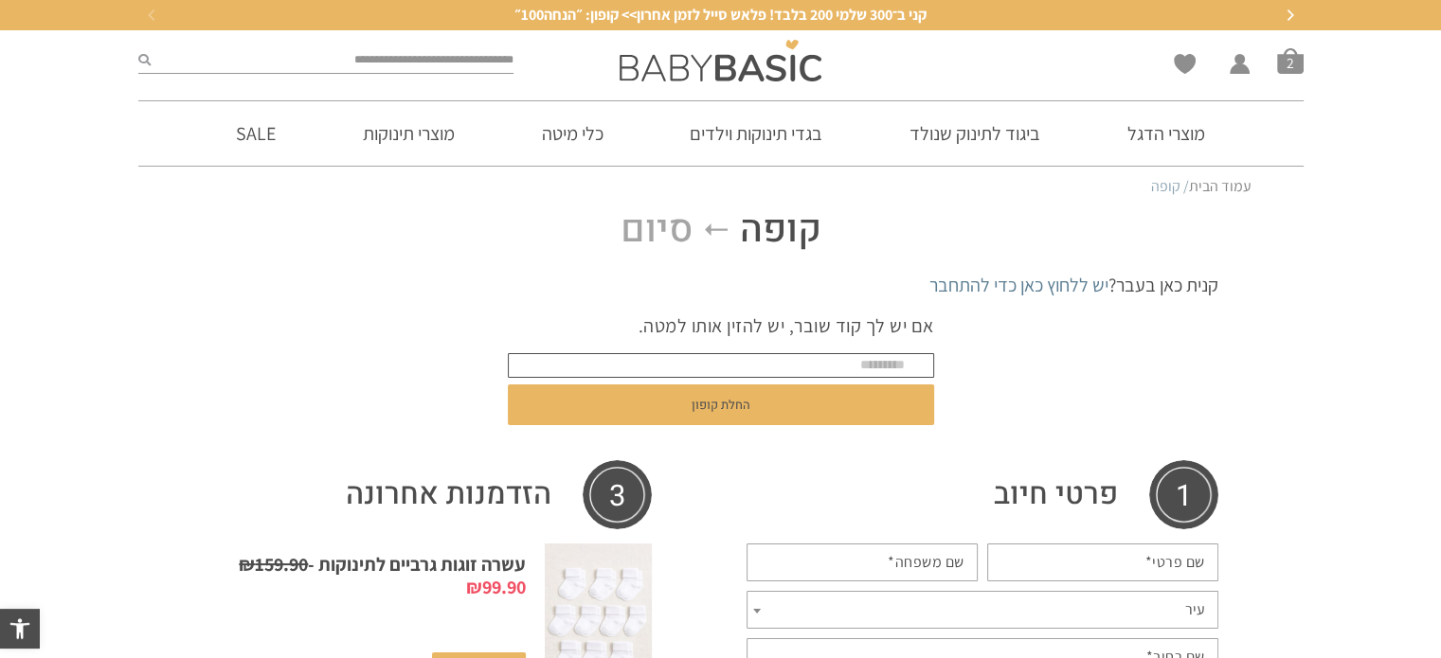
click at [881, 365] on input "text" at bounding box center [721, 365] width 426 height 25
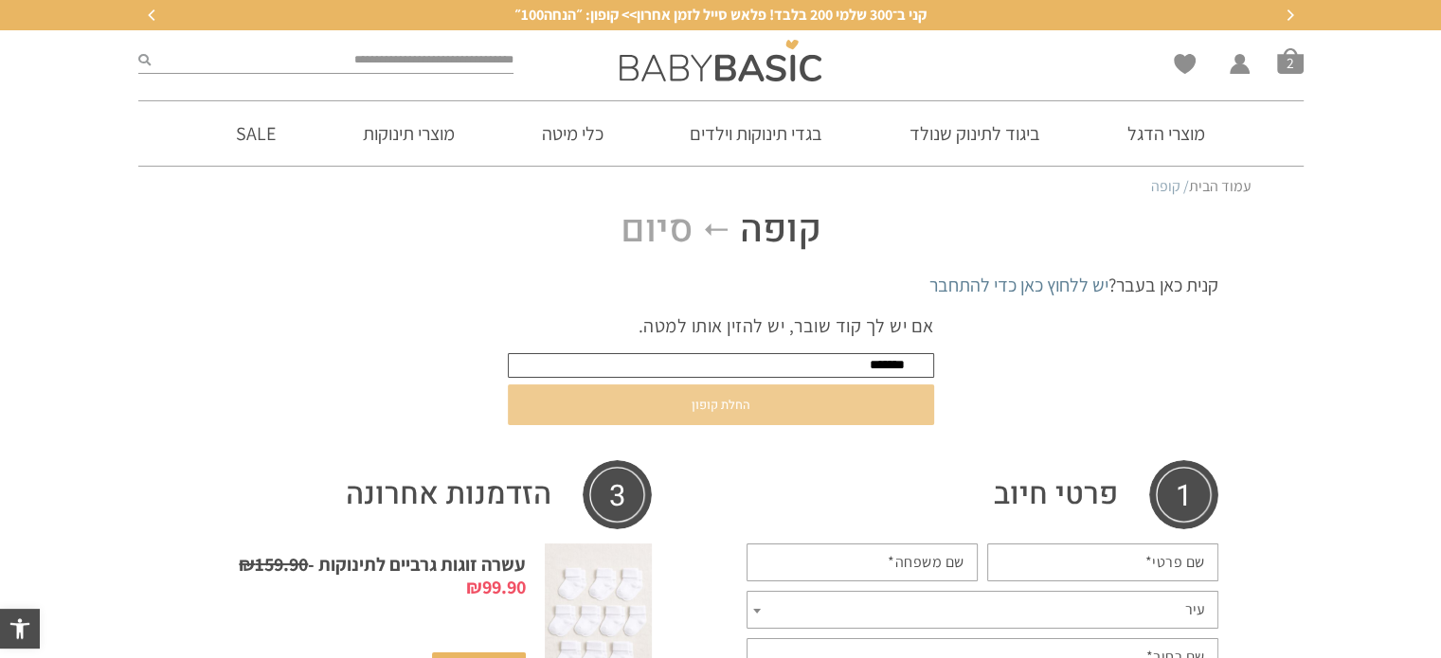
type input "*******"
click at [776, 405] on button "החלת קופון" at bounding box center [721, 405] width 426 height 41
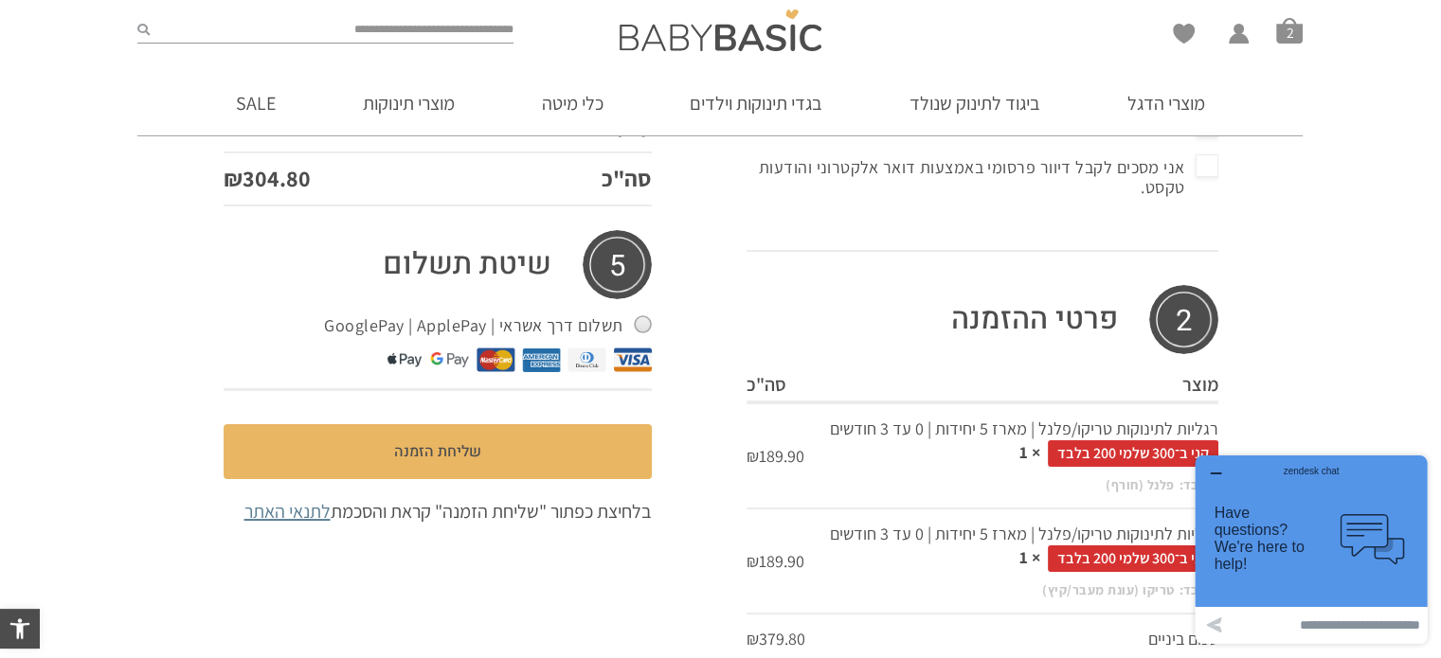
scroll to position [970, 0]
click at [1292, 30] on span "סל קניות" at bounding box center [1289, 30] width 27 height 27
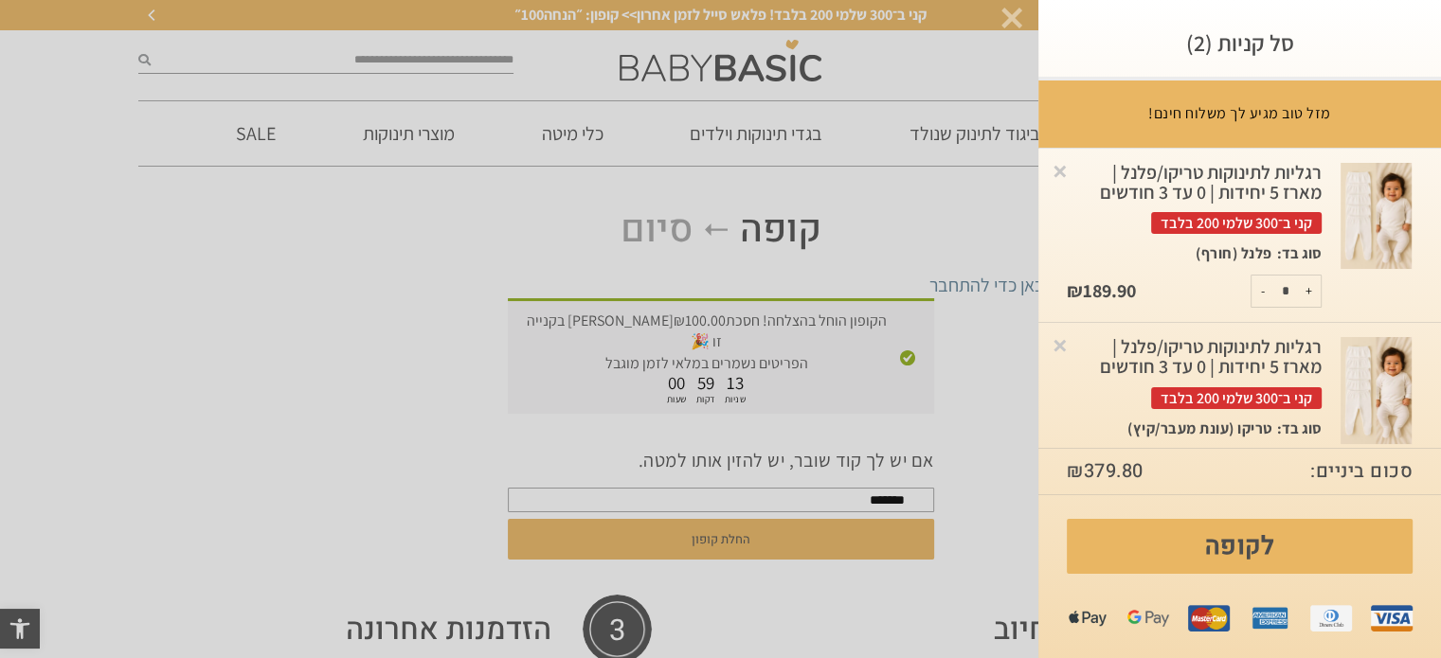
scroll to position [0, 0]
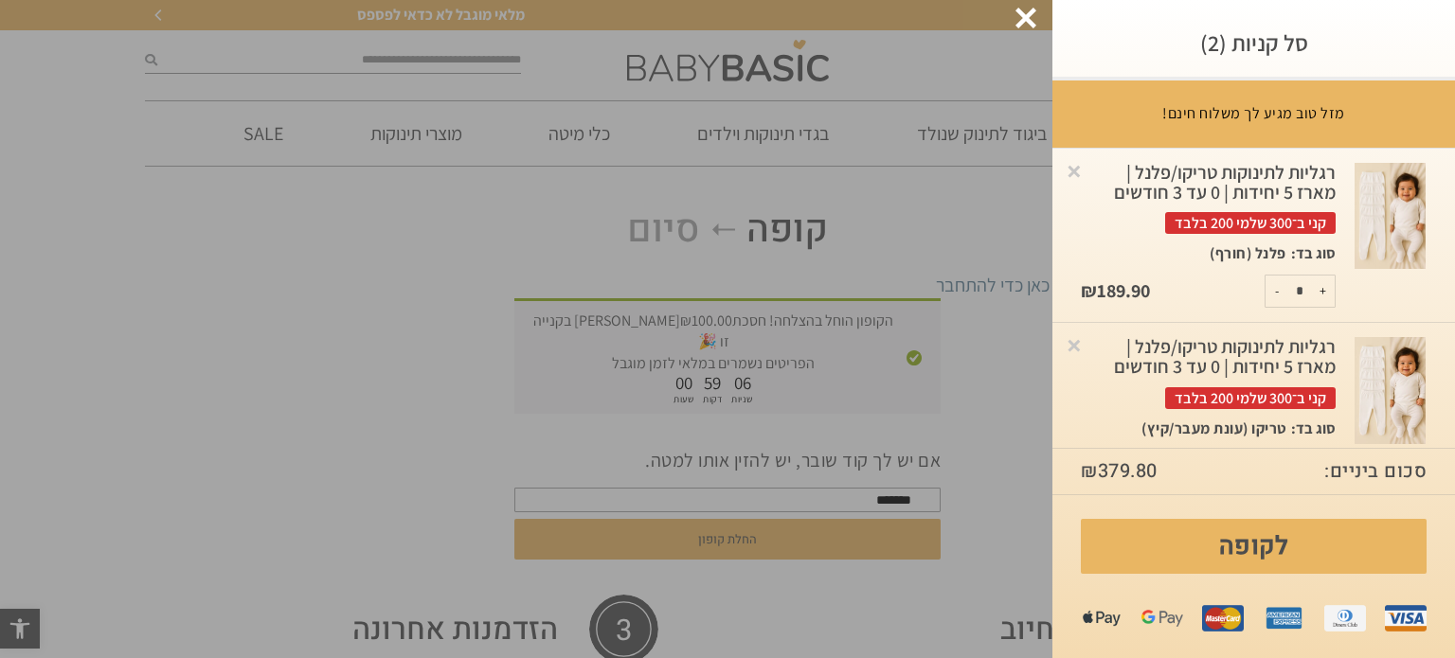
click at [1025, 18] on div at bounding box center [1026, 18] width 21 height 21
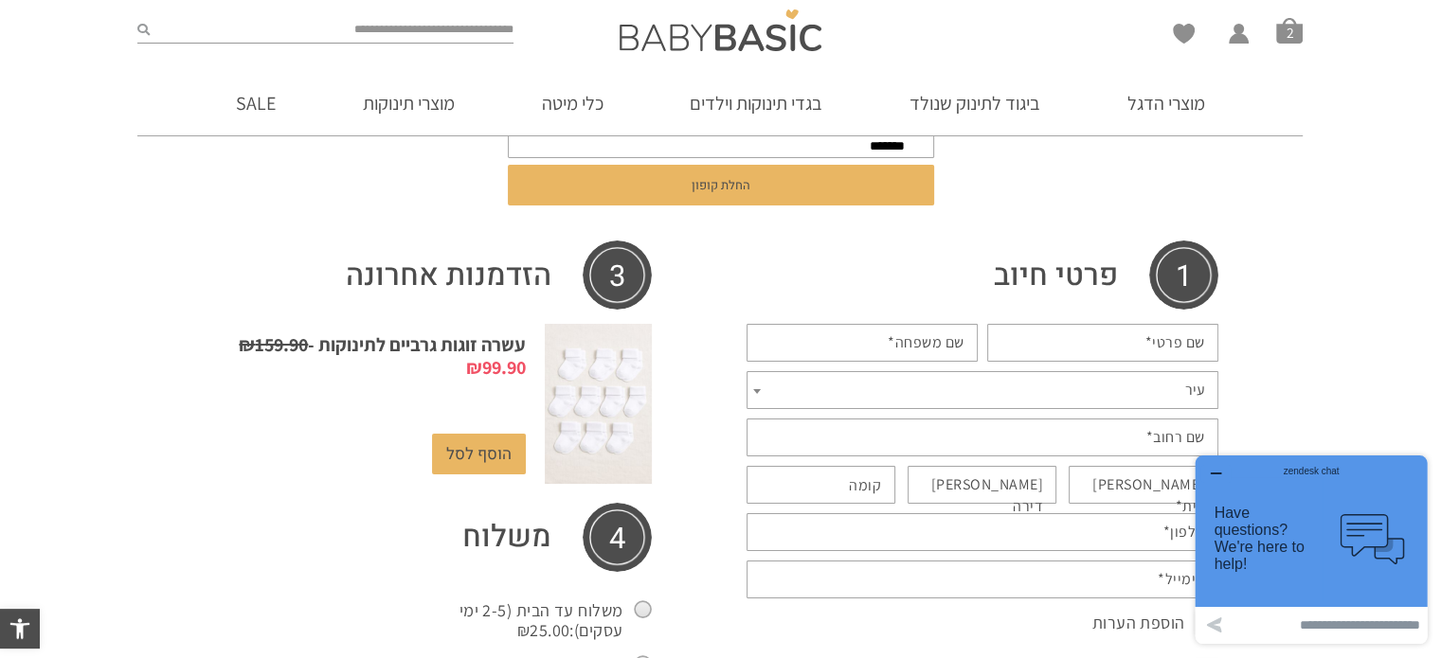
scroll to position [355, 0]
click at [1179, 107] on link "מוצרי הדגל" at bounding box center [1166, 103] width 135 height 64
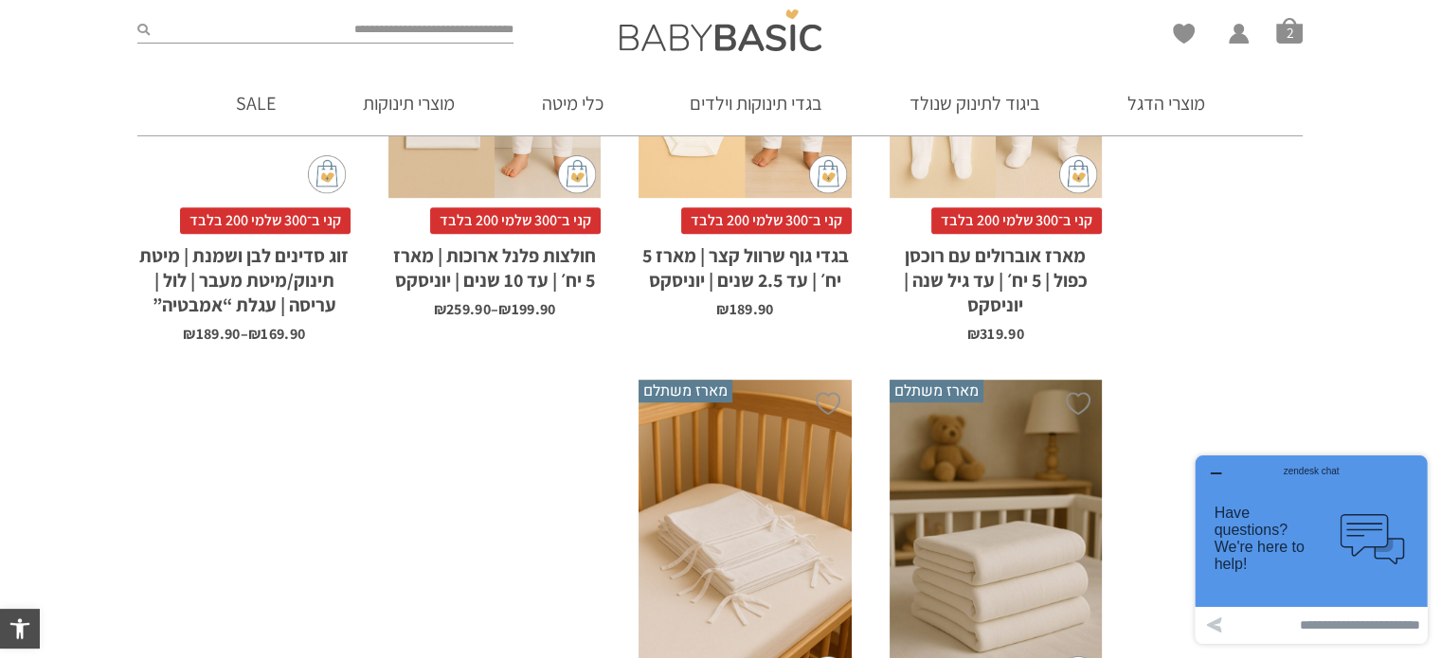
scroll to position [1862, 0]
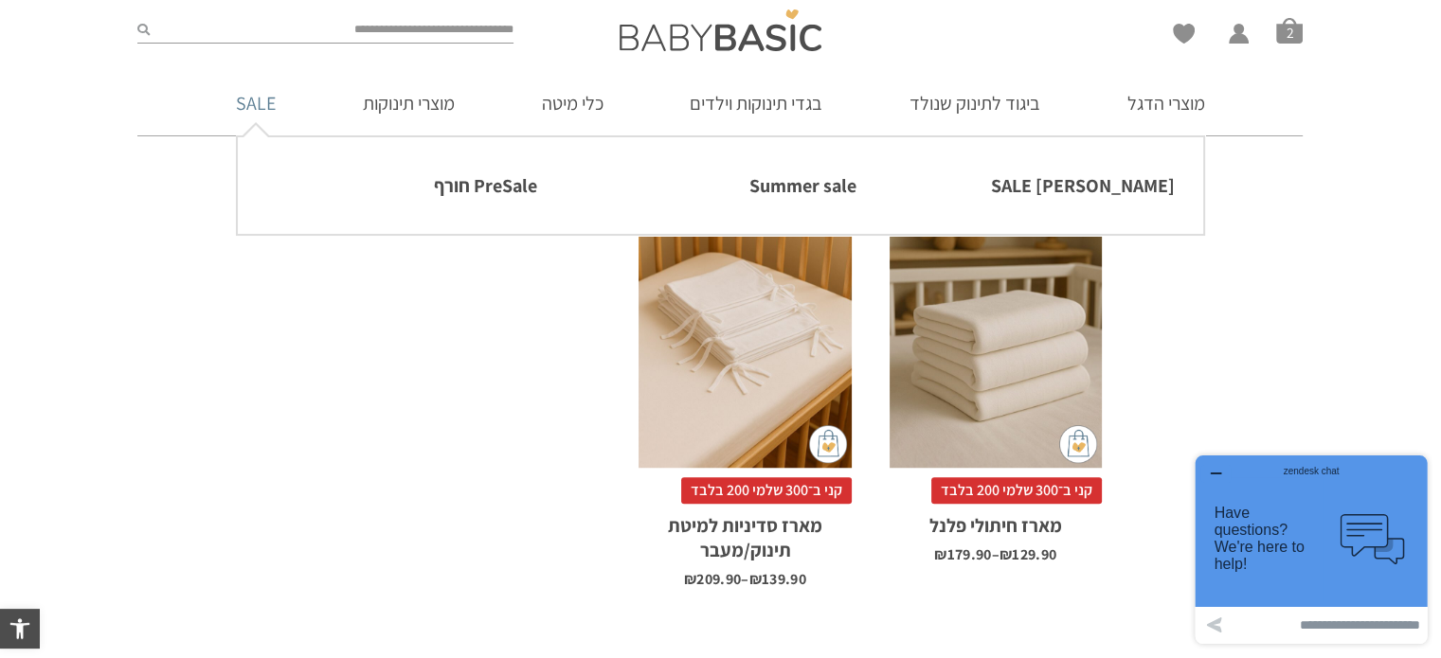
click at [262, 108] on link "SALE" at bounding box center [255, 103] width 97 height 64
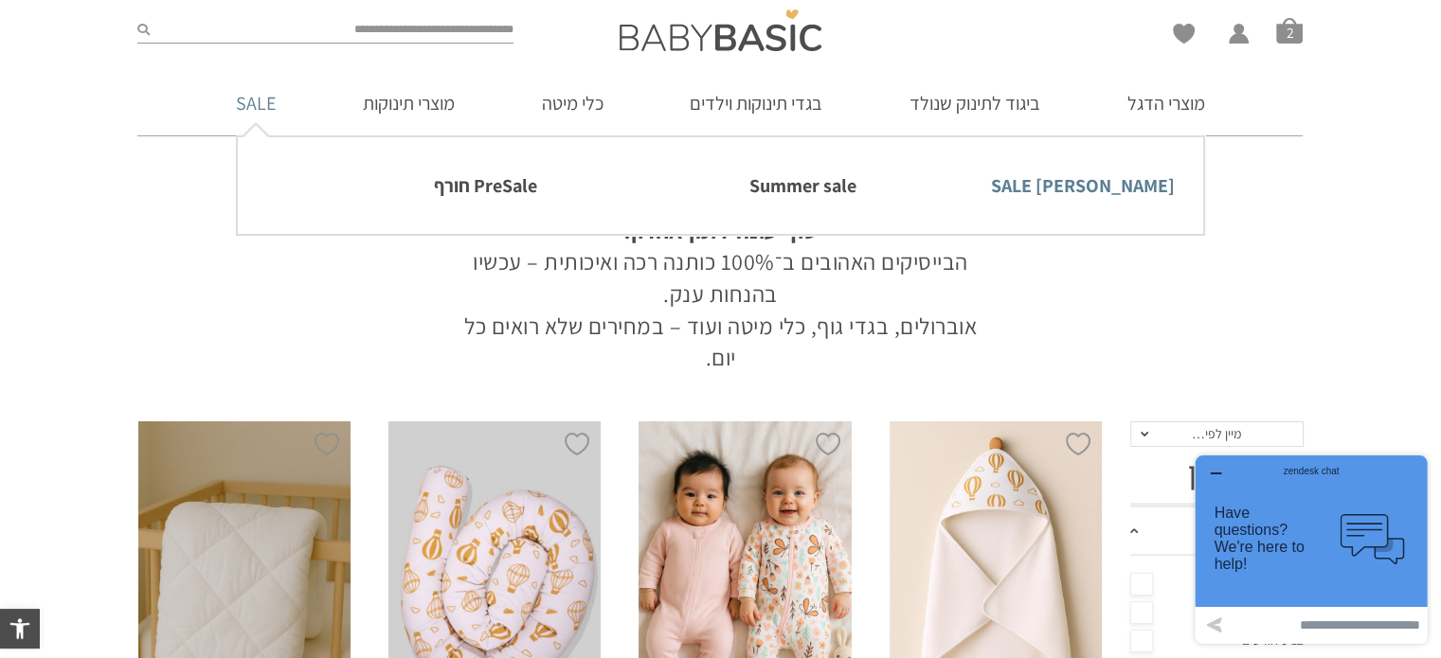
click at [1106, 185] on link "[PERSON_NAME] SALE" at bounding box center [1038, 186] width 271 height 40
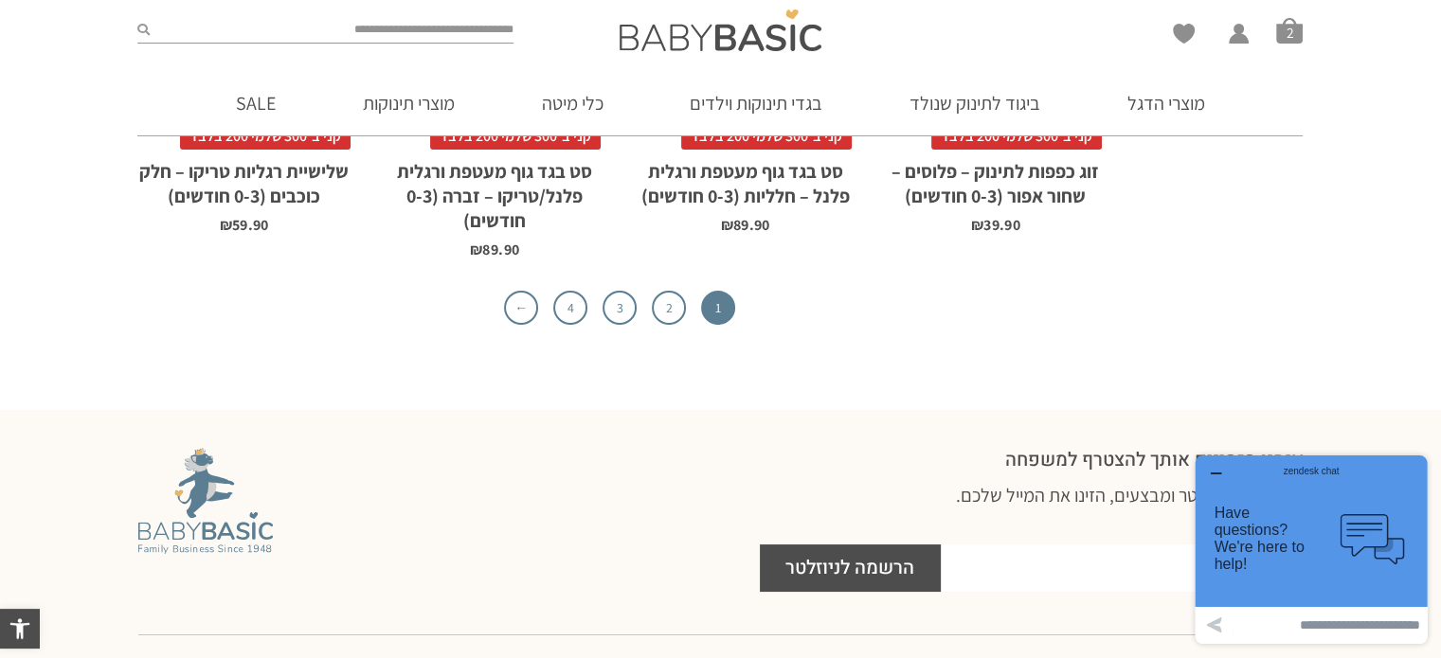
scroll to position [6310, 0]
click at [675, 306] on link "2" at bounding box center [669, 307] width 34 height 34
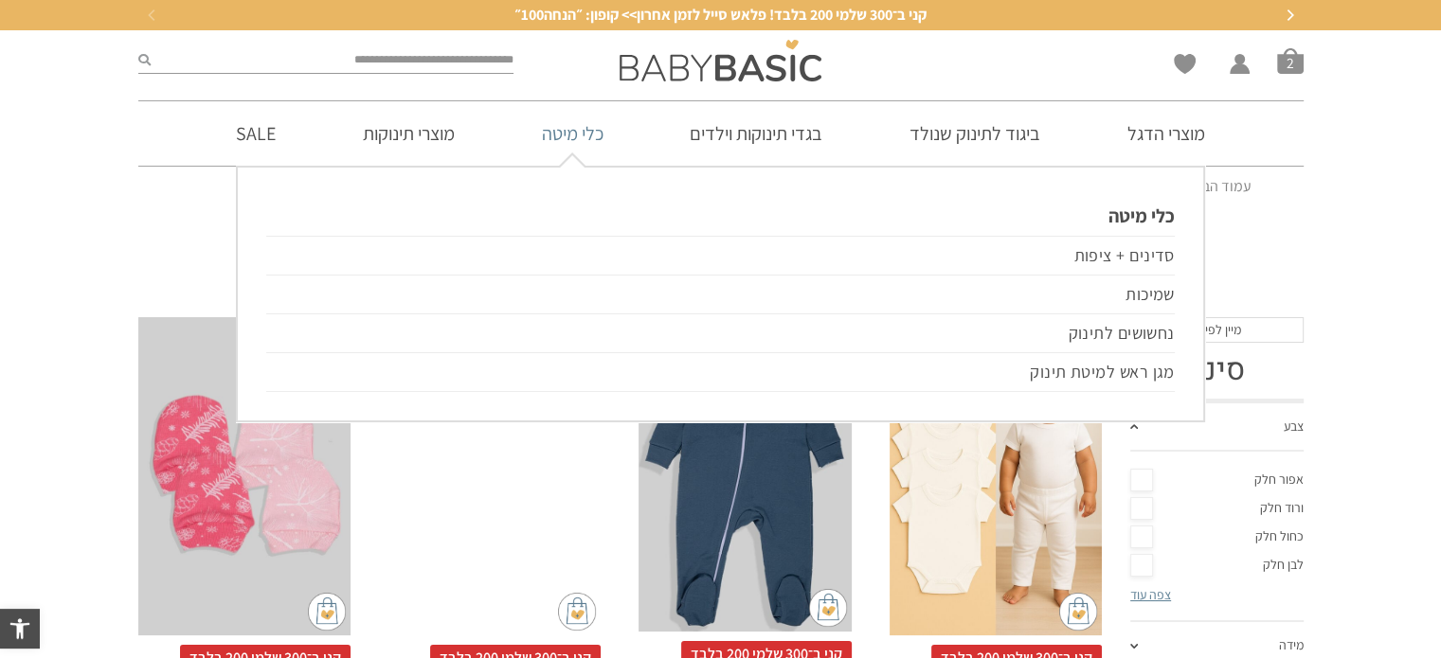
click at [632, 138] on link "כלי מיטה" at bounding box center [572, 133] width 118 height 64
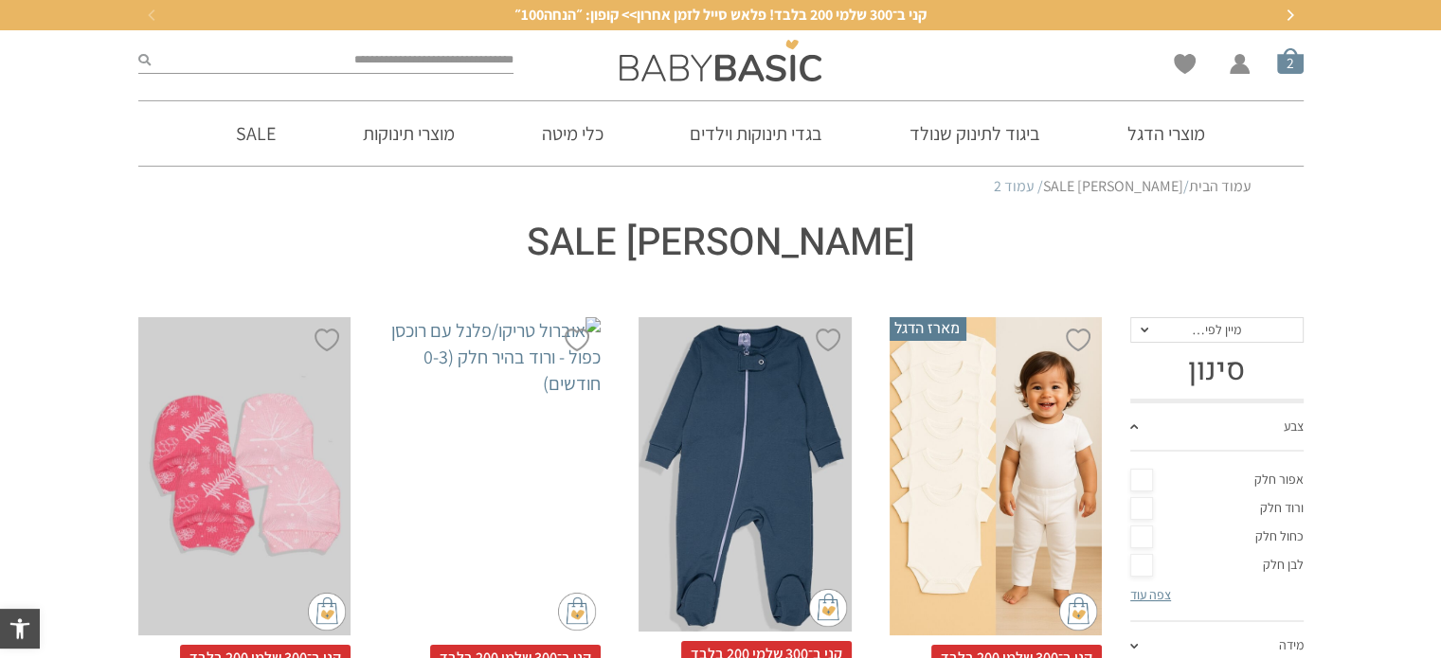
click at [1295, 63] on span "סל קניות" at bounding box center [1290, 60] width 27 height 27
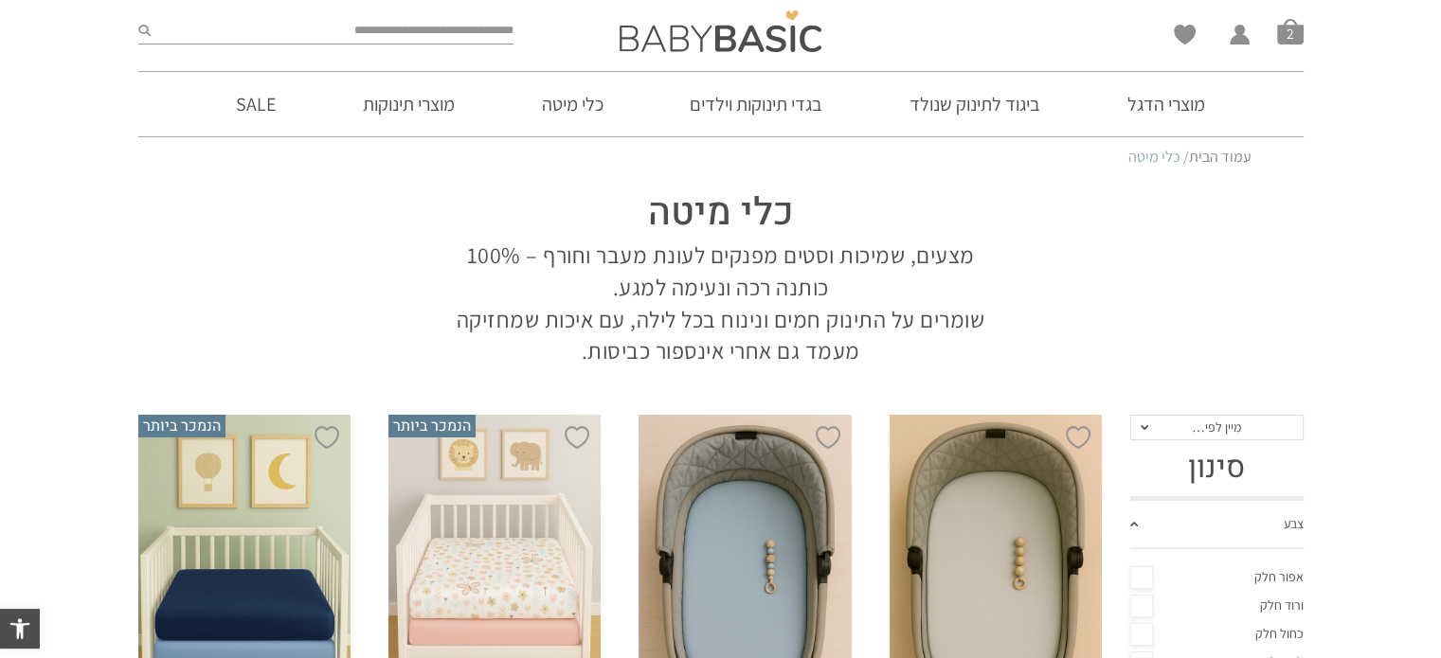
click at [1281, 547] on link "צבע" at bounding box center [1216, 525] width 173 height 49
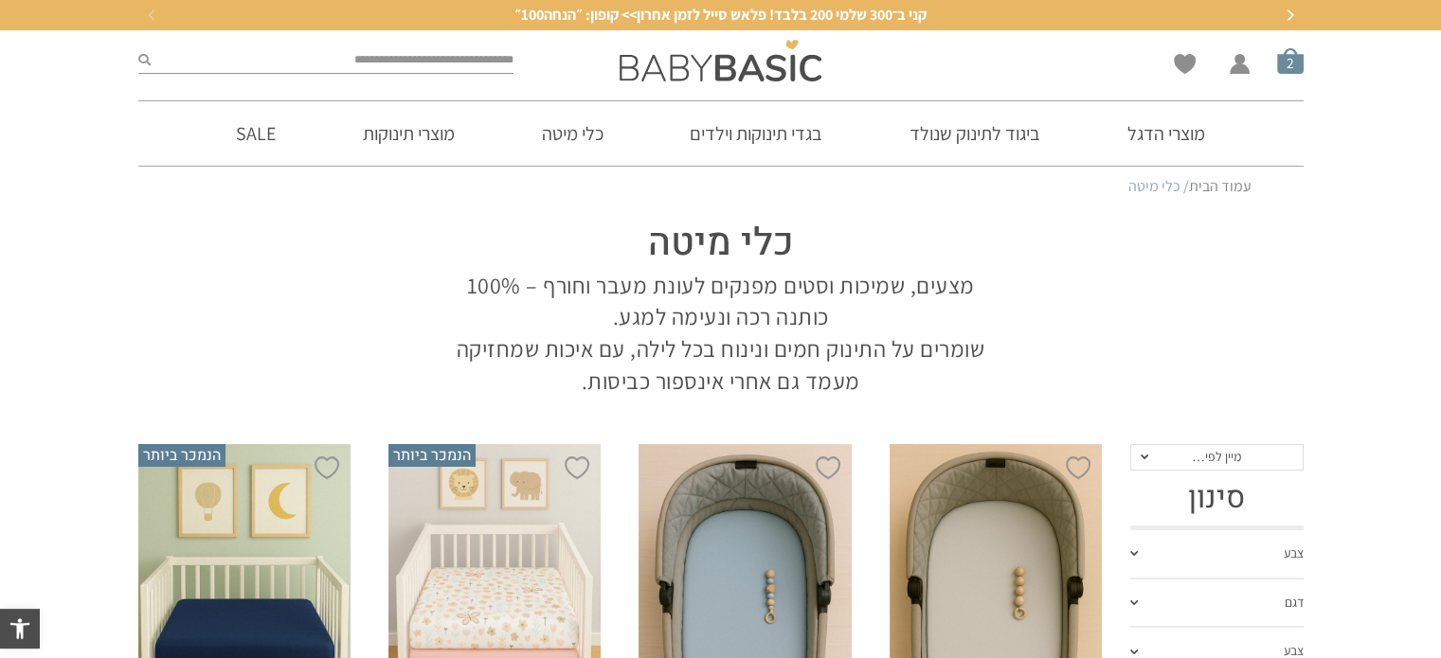
click at [1296, 70] on span "סל קניות" at bounding box center [1290, 60] width 27 height 27
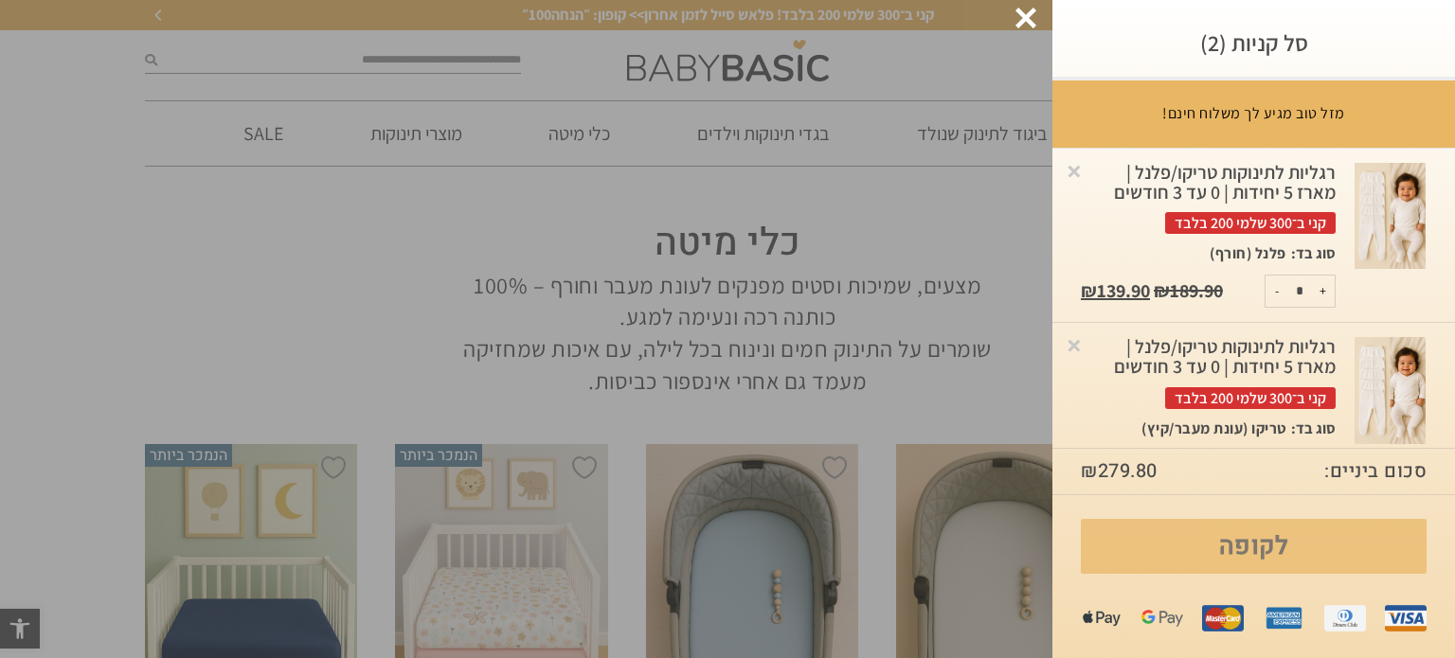
click at [1292, 538] on link "לקופה" at bounding box center [1254, 546] width 346 height 55
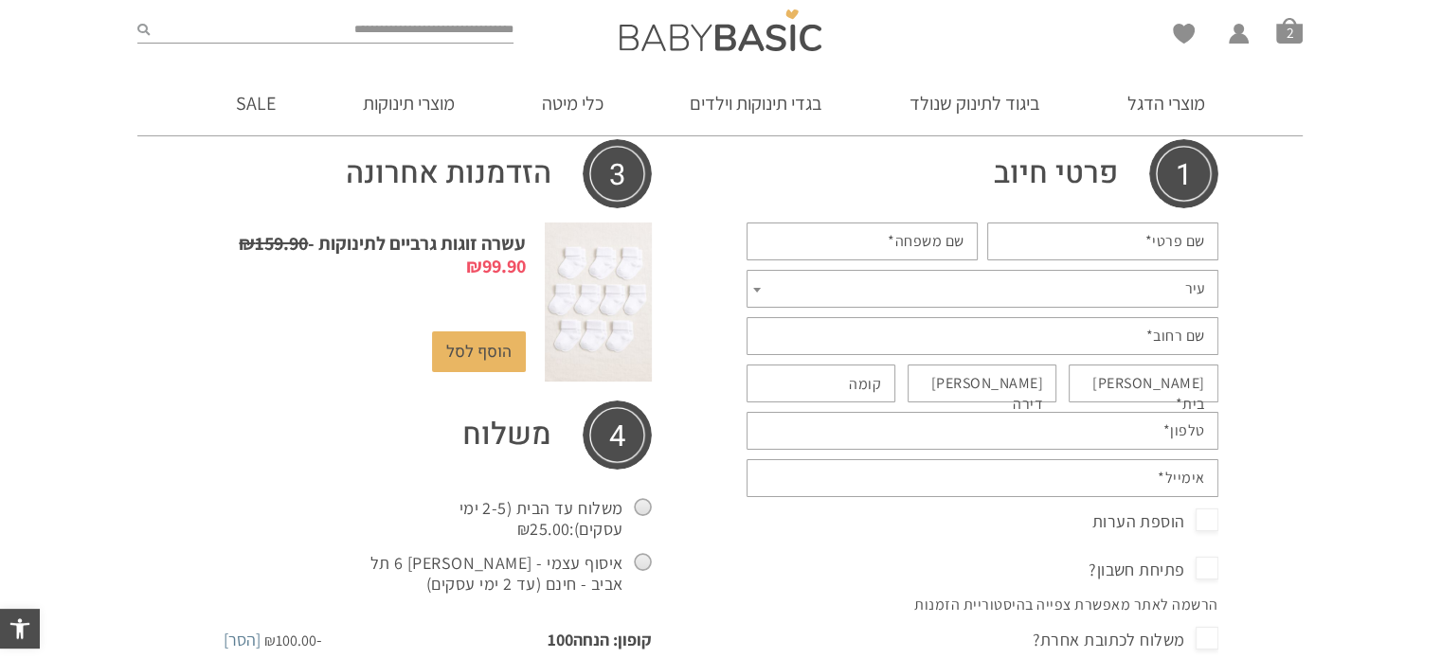
click at [1160, 243] on label "שם פרטי *" at bounding box center [1175, 241] width 60 height 21
click at [1160, 243] on input "שם פרטי *" at bounding box center [1102, 242] width 231 height 38
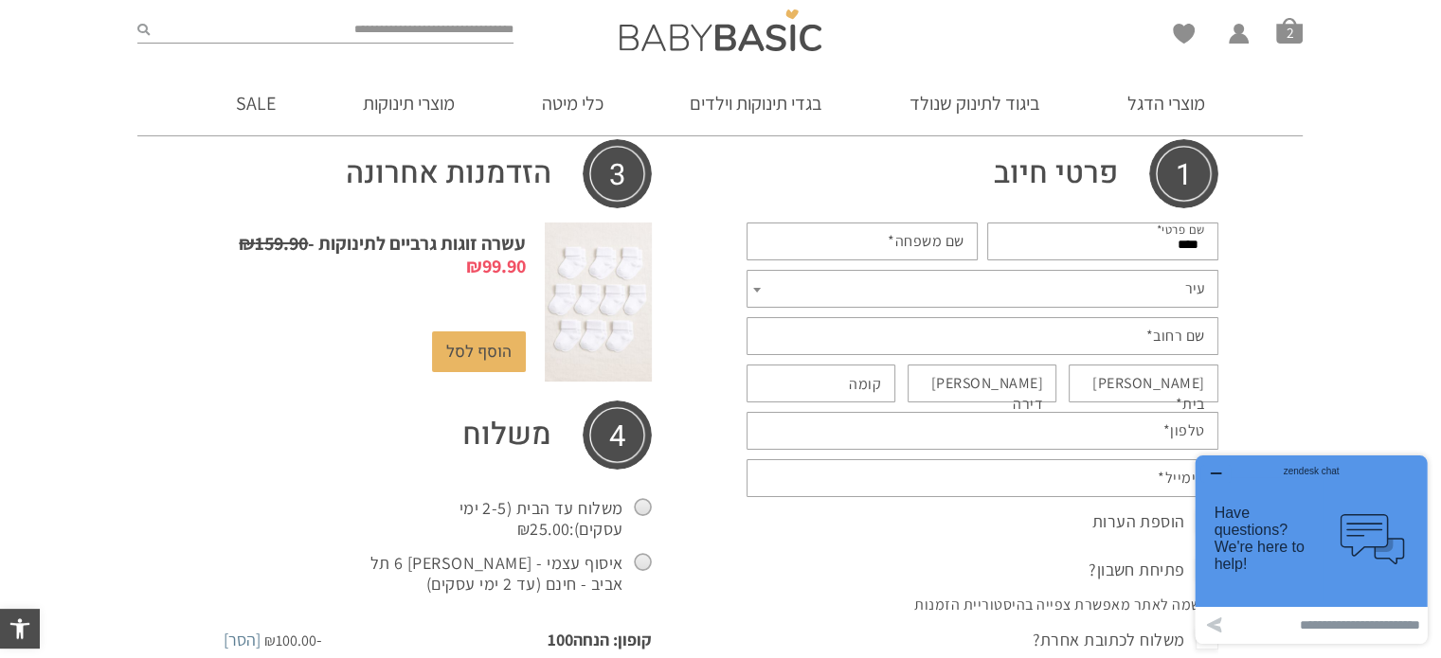
type input "****"
click at [933, 238] on label "שם משפחה *" at bounding box center [926, 241] width 77 height 21
click at [933, 238] on input "שם משפחה *" at bounding box center [862, 242] width 231 height 38
type input "******"
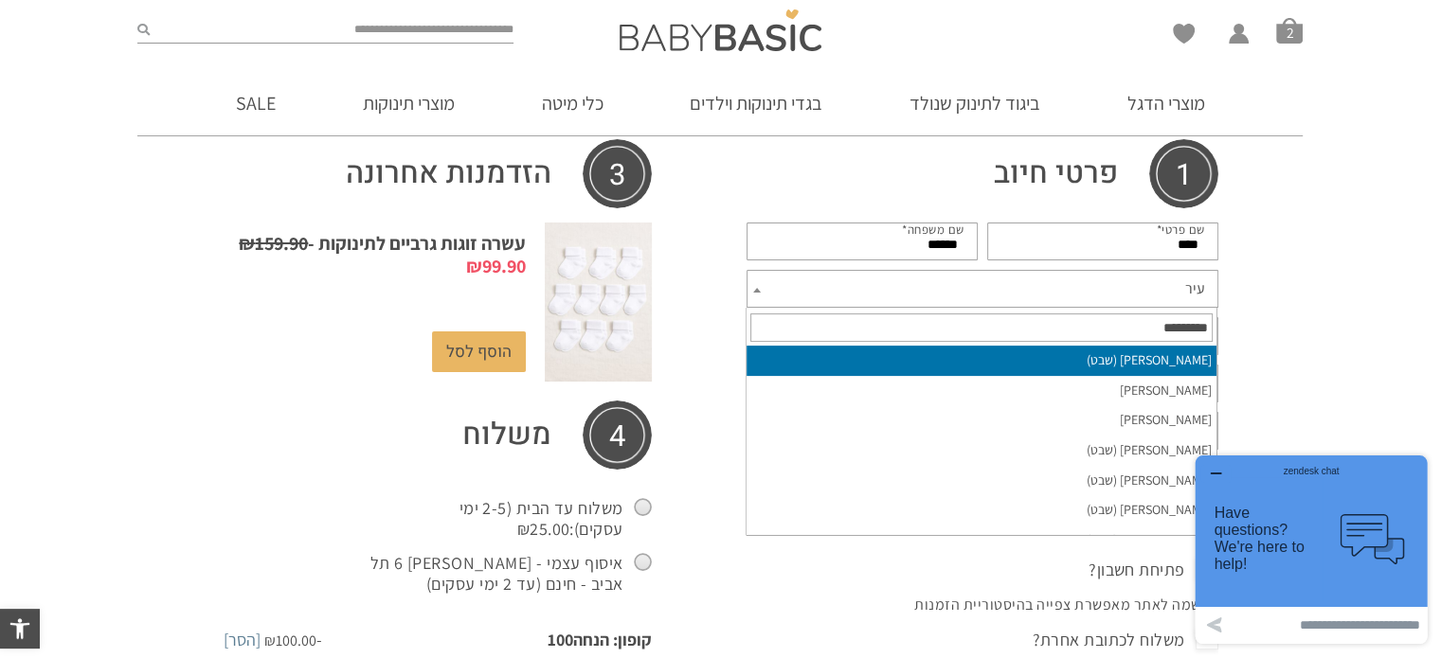
click at [1089, 283] on span "עיר" at bounding box center [983, 289] width 472 height 38
type input "*****"
select select "*****"
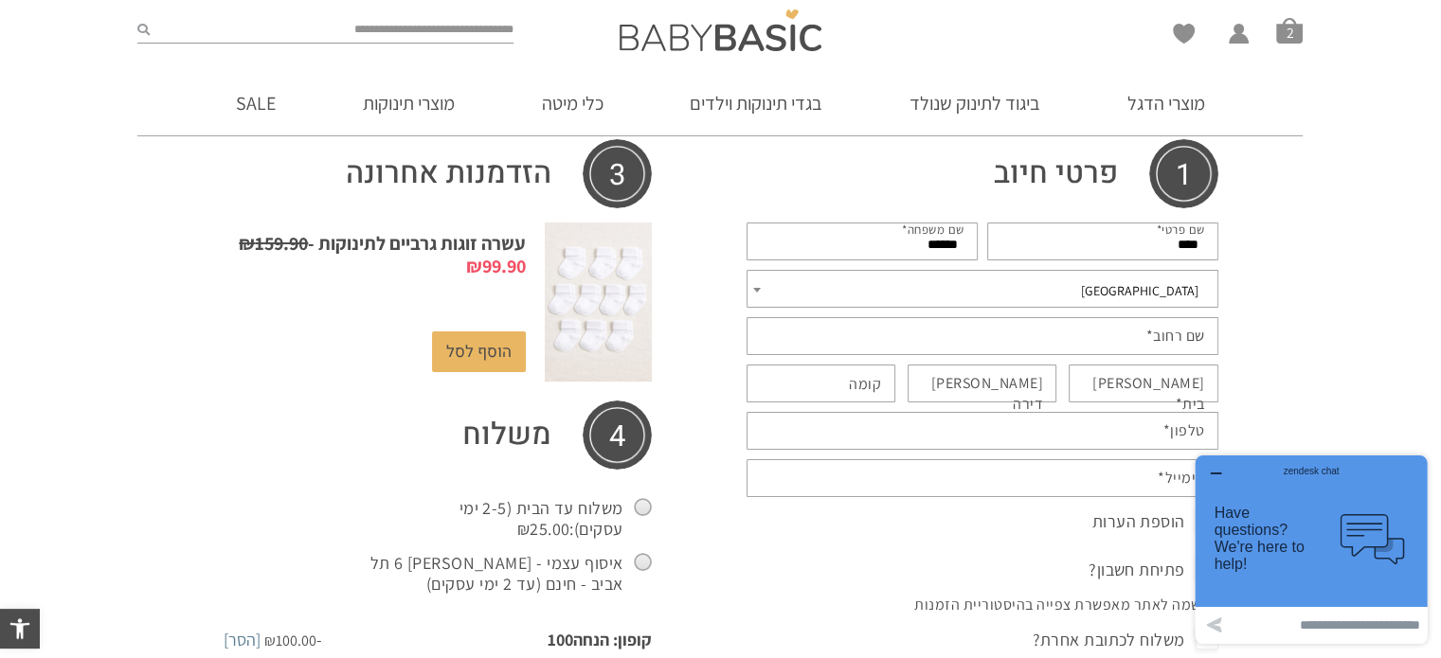
click at [1178, 335] on label "שם רחוב *" at bounding box center [1175, 336] width 59 height 21
click at [1178, 335] on input "שם רחוב *" at bounding box center [983, 336] width 472 height 38
type input "********"
click at [1178, 382] on label "מס בית *" at bounding box center [1134, 394] width 142 height 43
click at [1178, 382] on input "מס בית *" at bounding box center [1144, 384] width 150 height 38
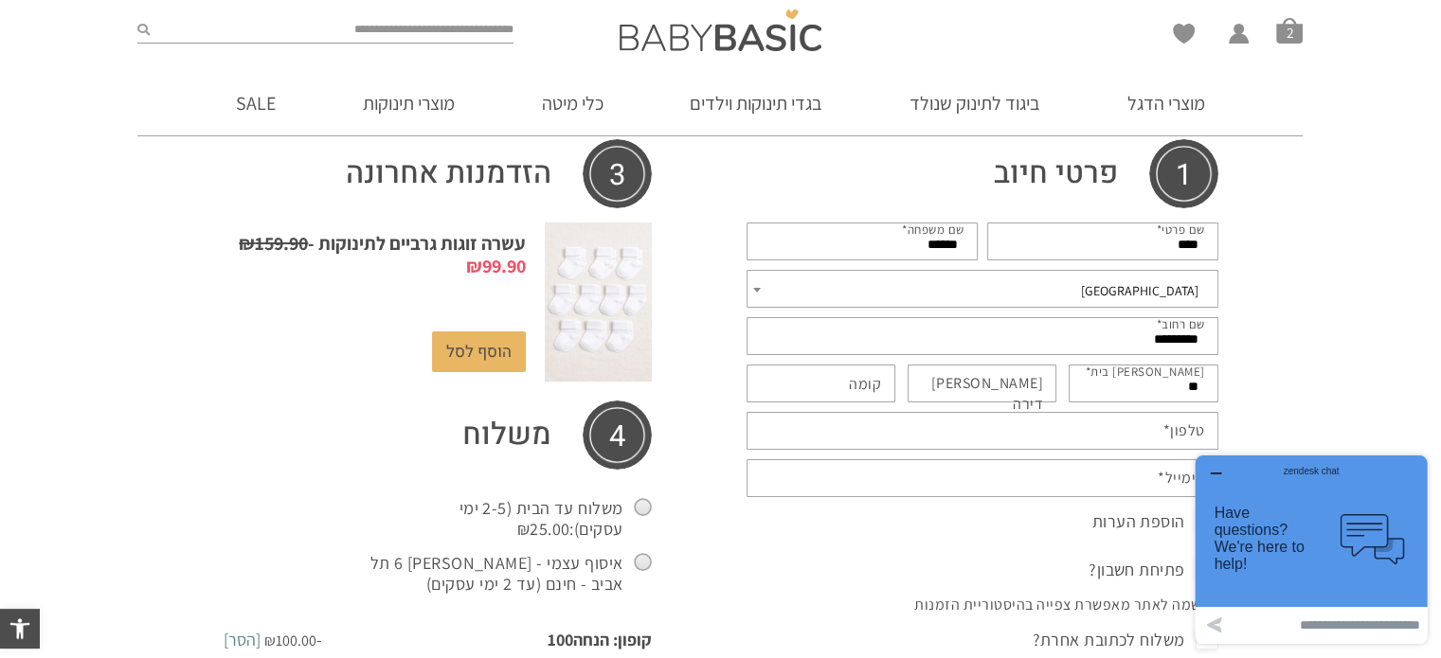
click at [1144, 382] on input "**" at bounding box center [1144, 384] width 150 height 38
type input "**"
click at [1015, 390] on label "מס דירה (אופציונלי)" at bounding box center [973, 394] width 142 height 43
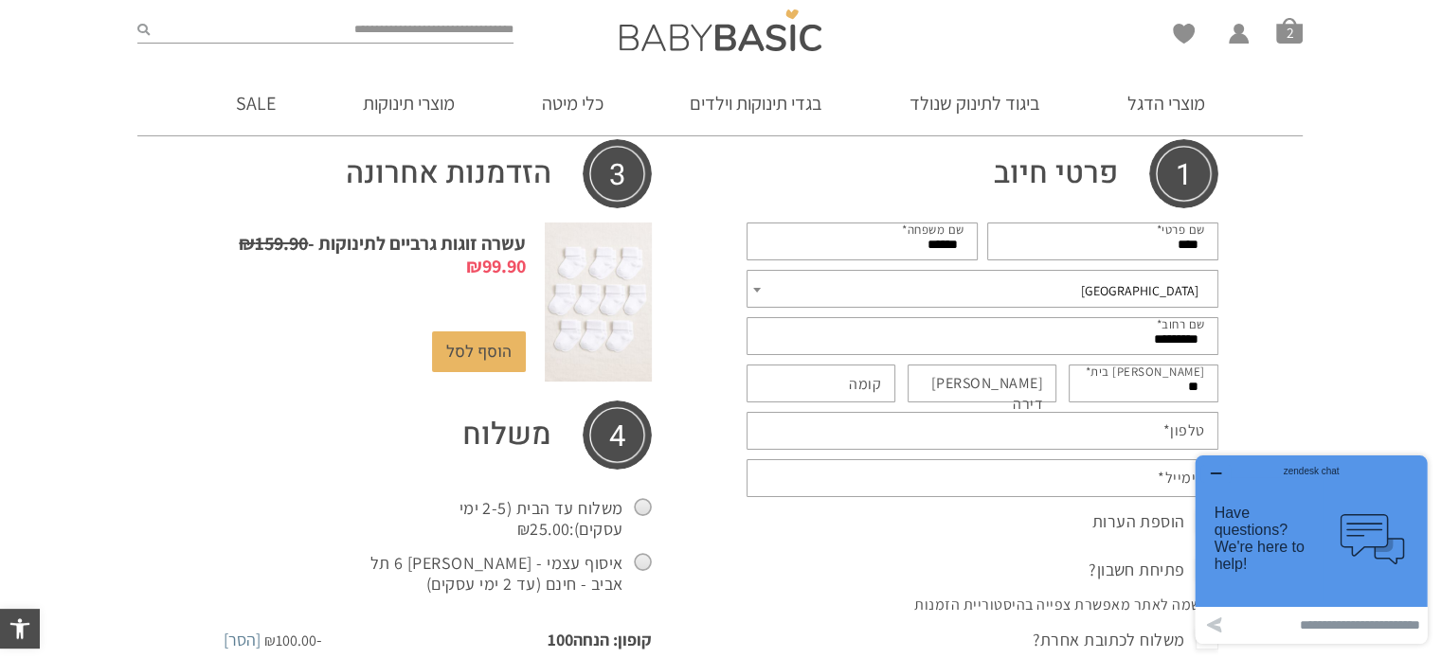
click at [1015, 390] on input "מס דירה (אופציונלי)" at bounding box center [983, 384] width 150 height 38
type input "**"
click at [824, 381] on input "קומה (אופציונלי)" at bounding box center [822, 384] width 150 height 38
type input "*"
click at [967, 443] on input "טלפון *" at bounding box center [983, 431] width 472 height 38
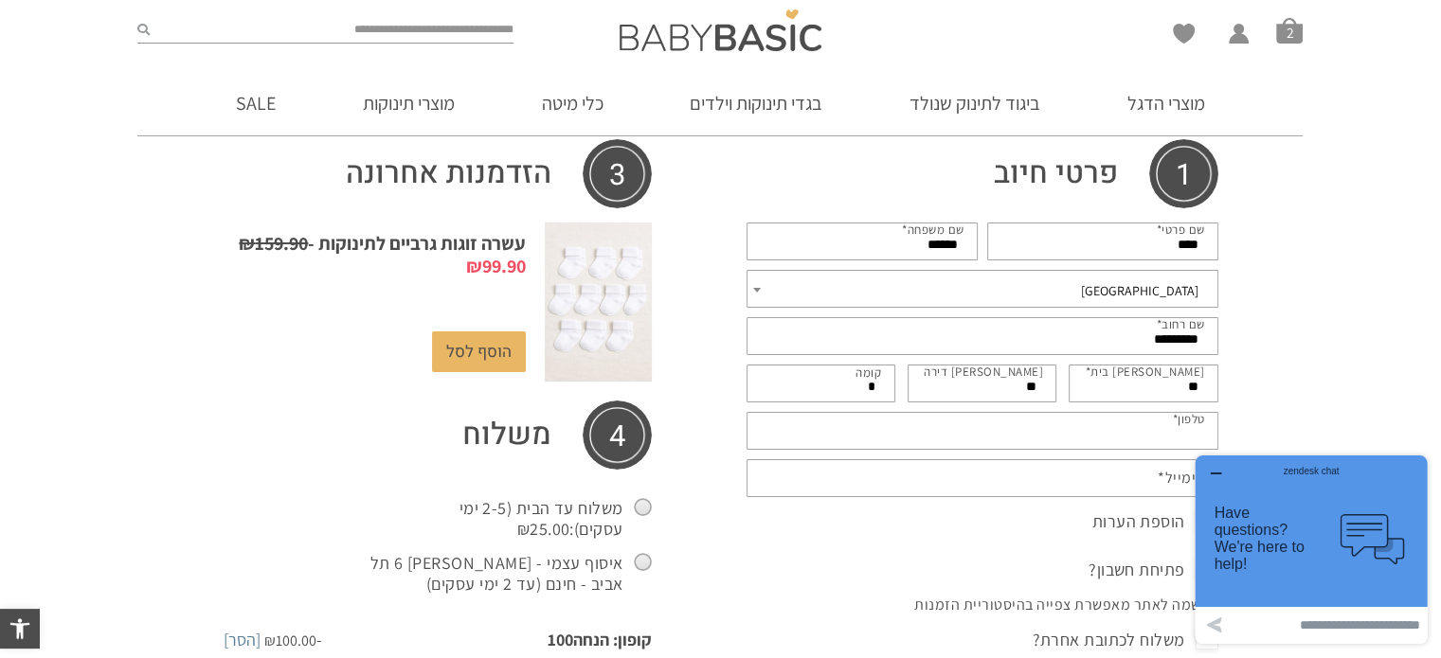
type input "**********"
click at [989, 473] on input "אימייל *" at bounding box center [983, 478] width 472 height 38
type input "**********"
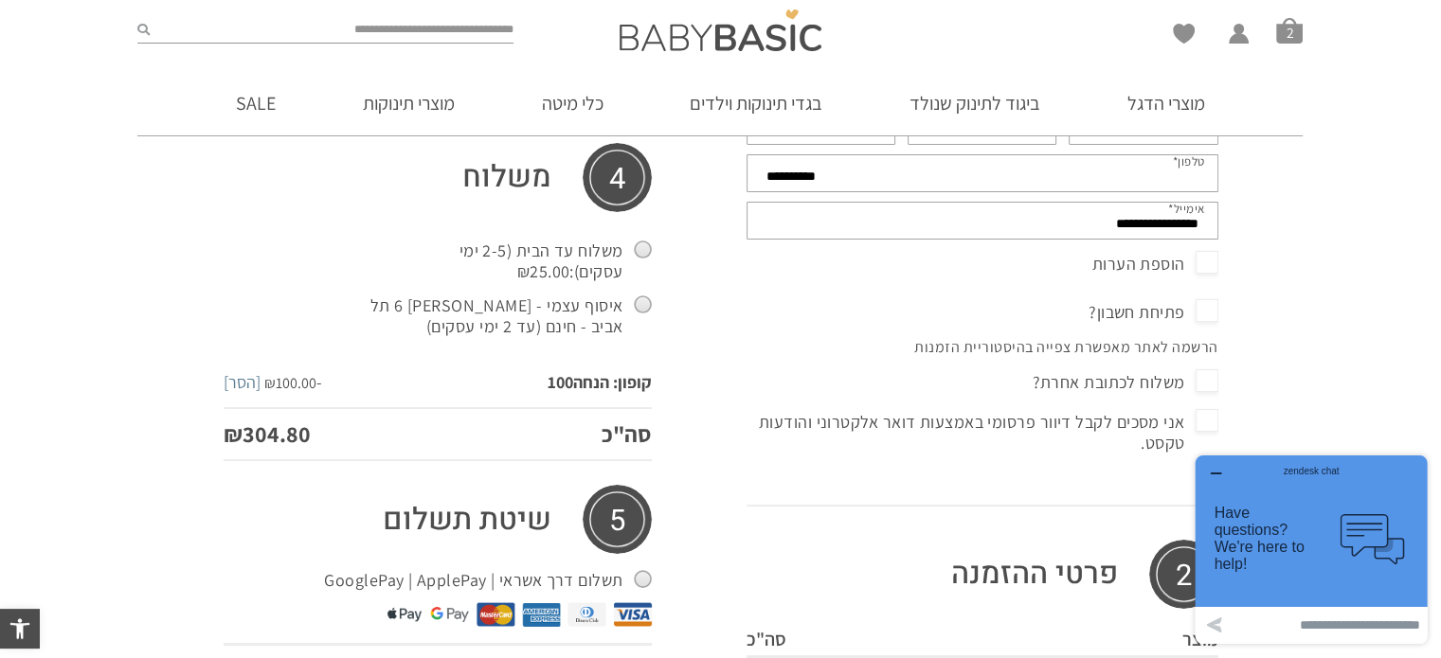
scroll to position [593, 0]
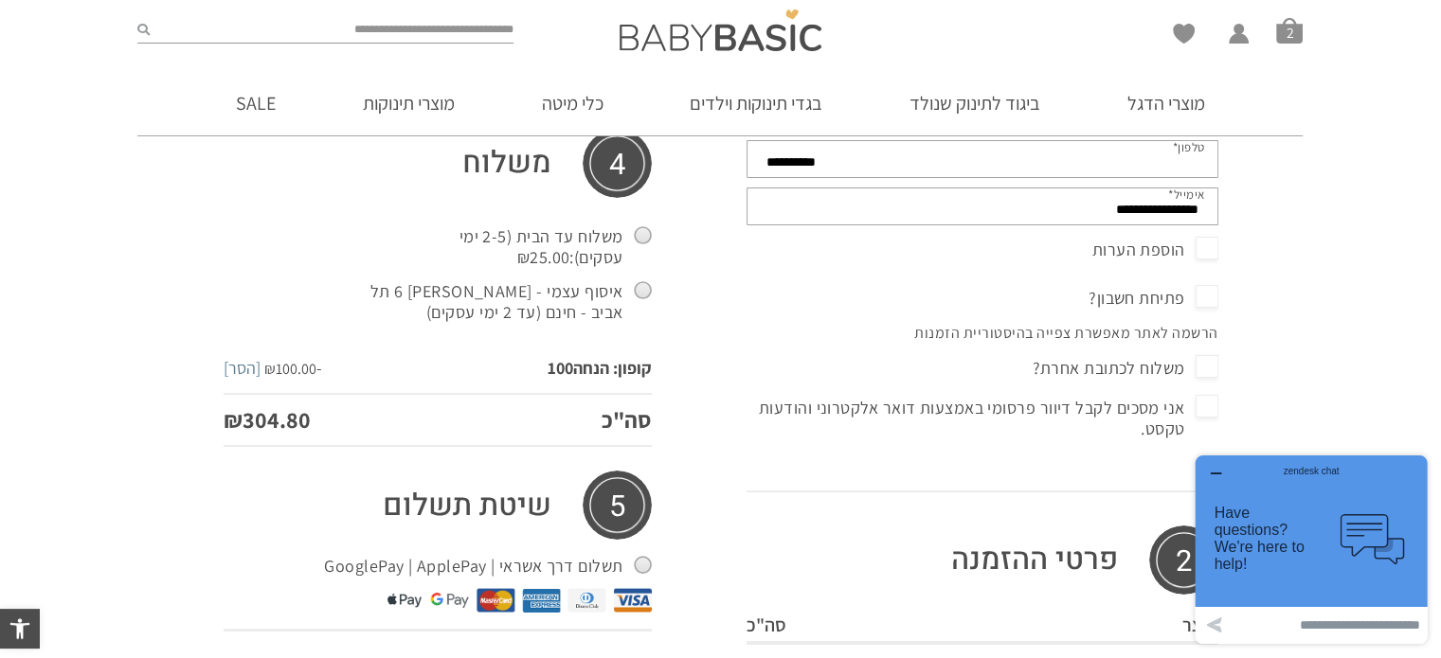
click at [1205, 405] on span "אני מסכים לקבל דיוור פרסומי באמצעות דואר אלקטרוני והודעות טקסט." at bounding box center [983, 418] width 472 height 50
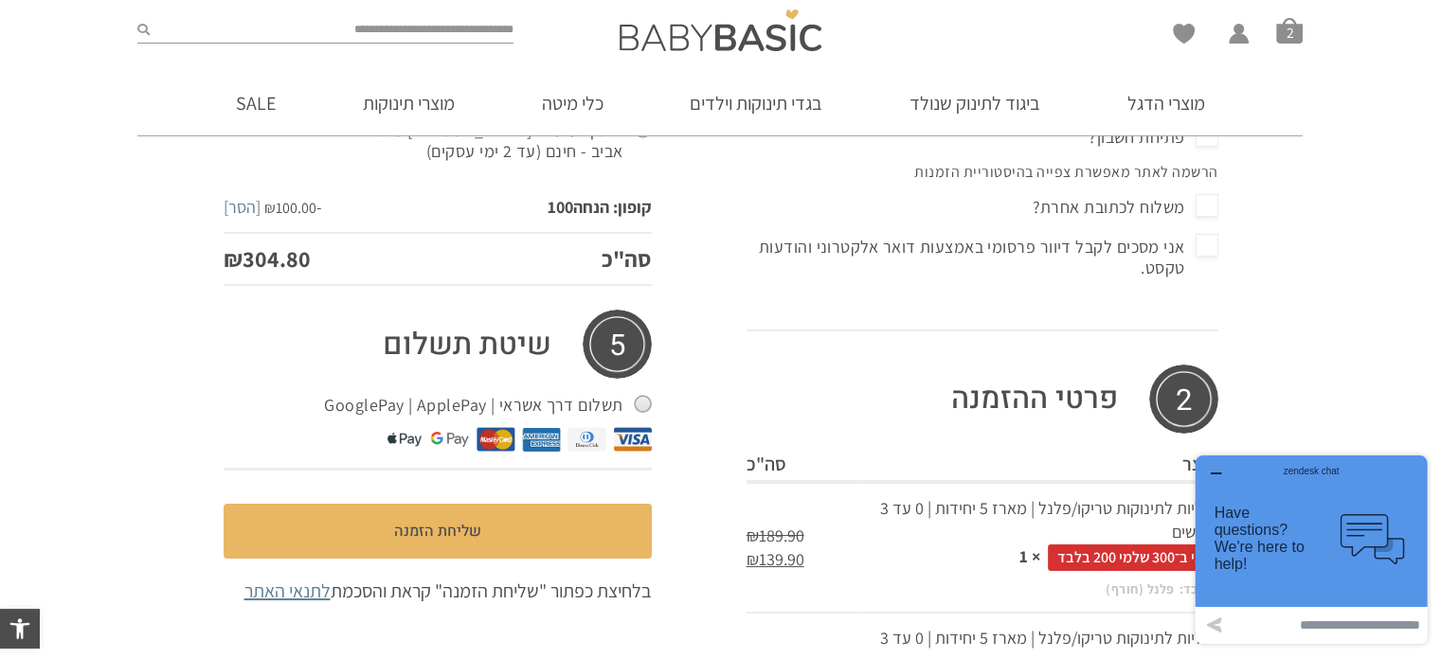
scroll to position [754, 0]
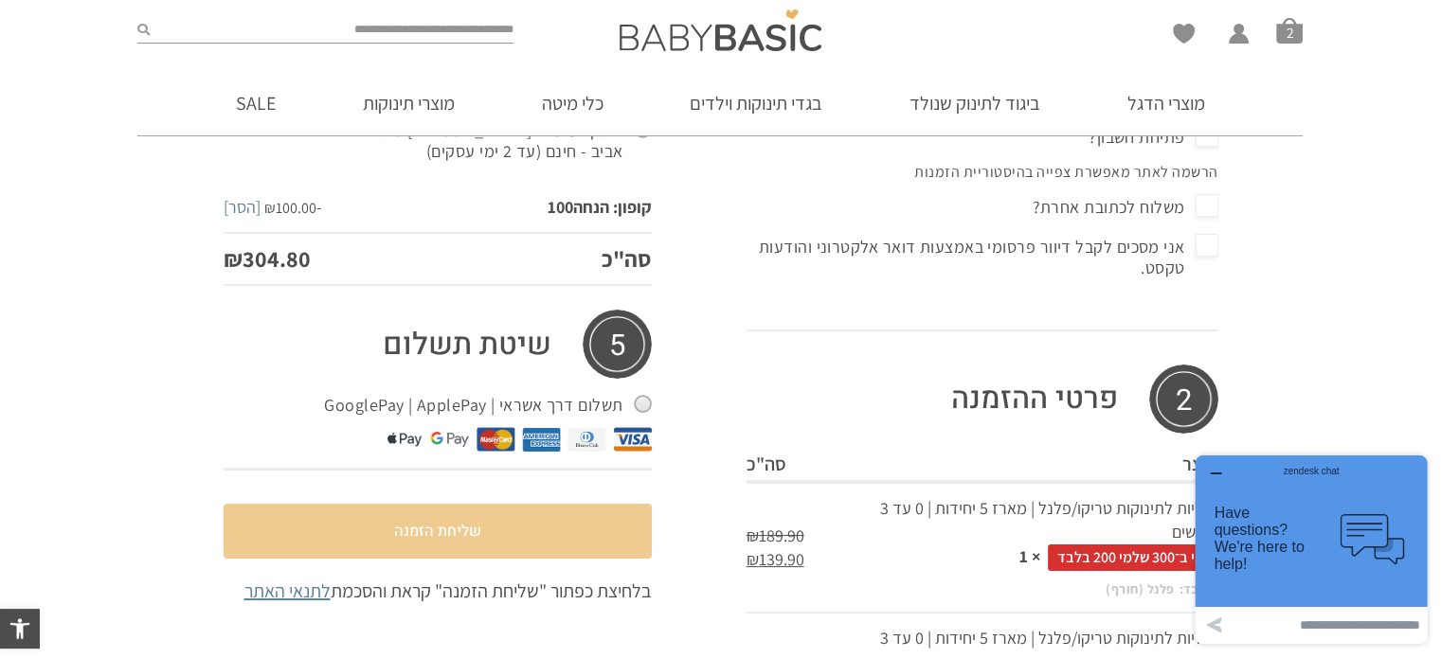
click at [459, 523] on button "שליחת הזמנה" at bounding box center [438, 531] width 428 height 55
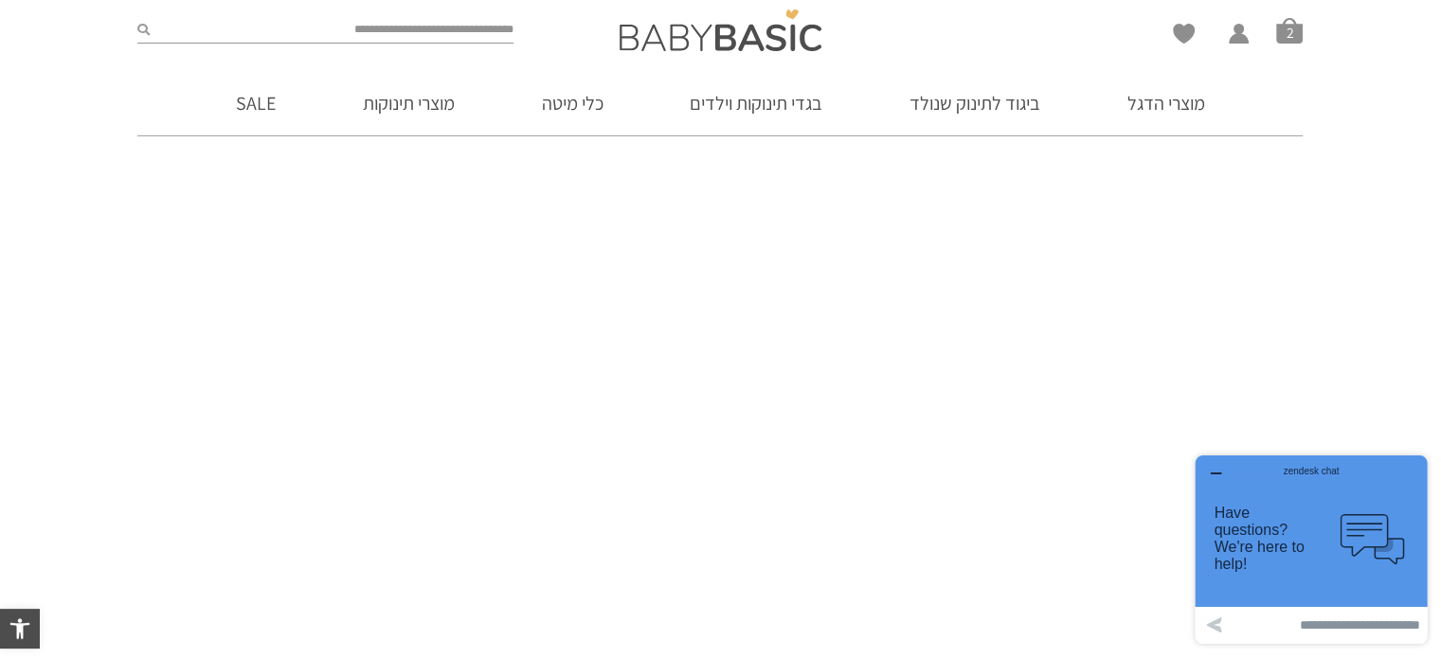
scroll to position [252, 0]
